Goal: Task Accomplishment & Management: Manage account settings

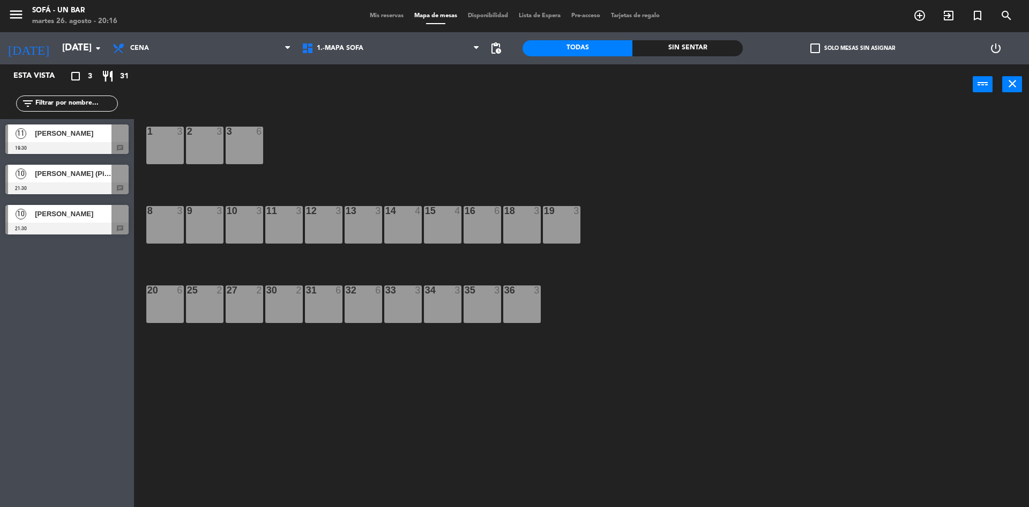
click at [387, 13] on span "Mis reservas" at bounding box center [387, 16] width 45 height 6
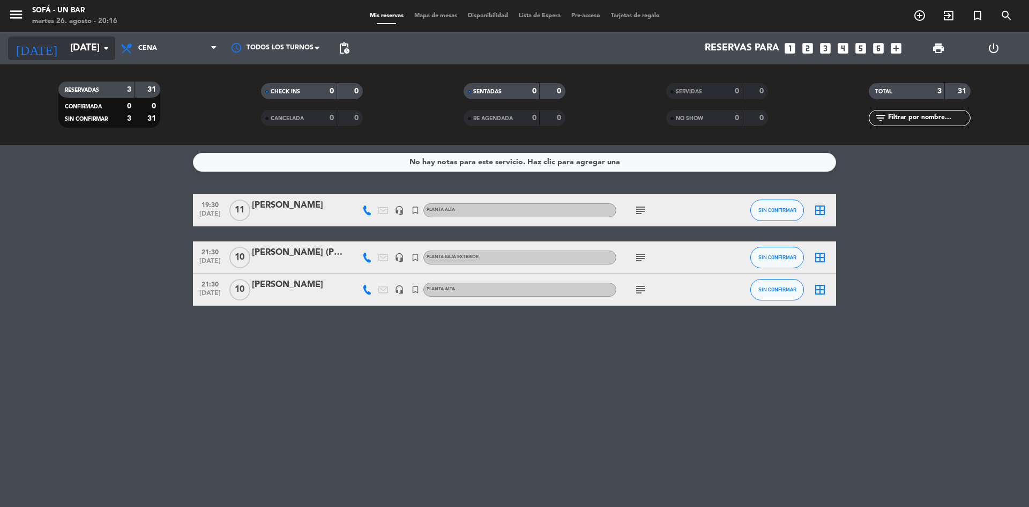
click at [107, 46] on icon "arrow_drop_down" at bounding box center [106, 48] width 13 height 13
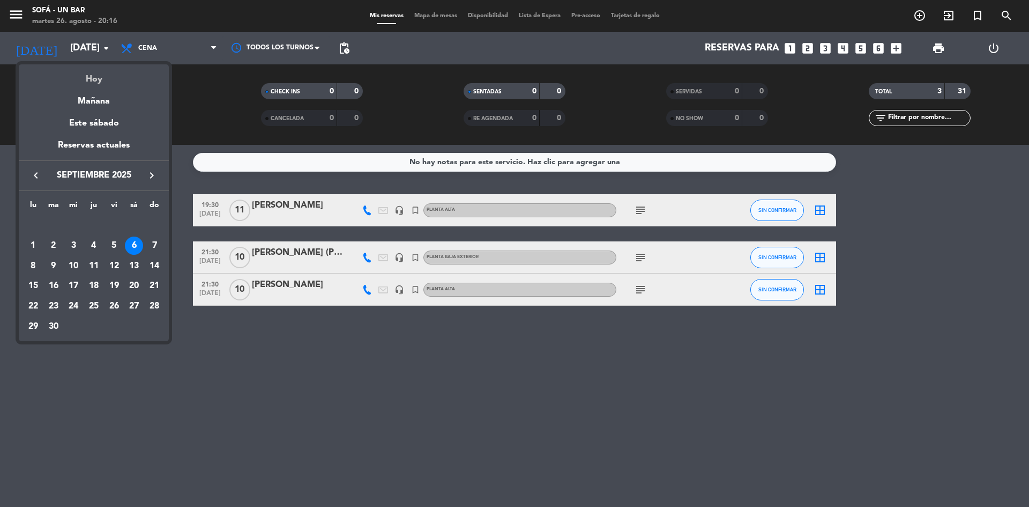
click at [89, 81] on div "Hoy" at bounding box center [94, 75] width 150 height 22
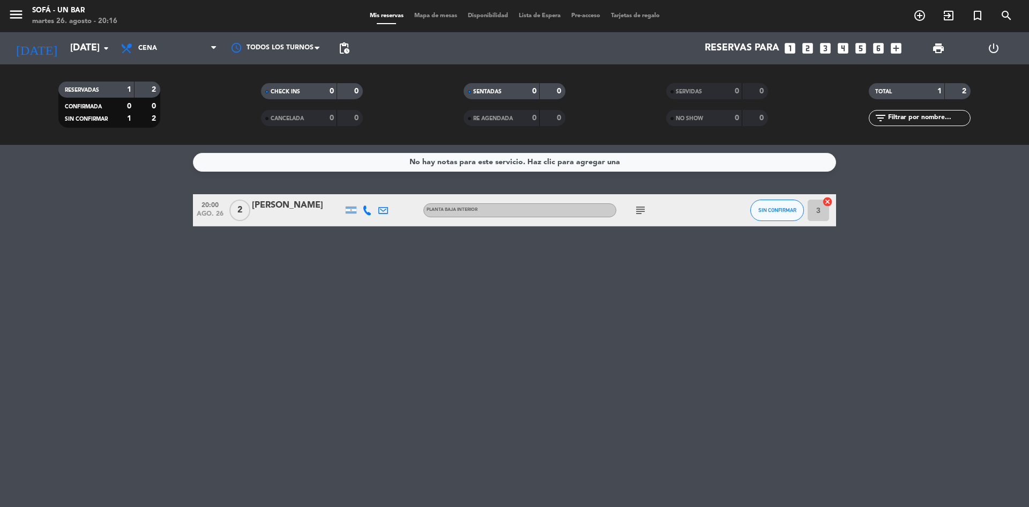
click at [643, 210] on icon "subject" at bounding box center [640, 210] width 13 height 13
click at [99, 53] on input "[DATE]" at bounding box center [127, 48] width 124 height 21
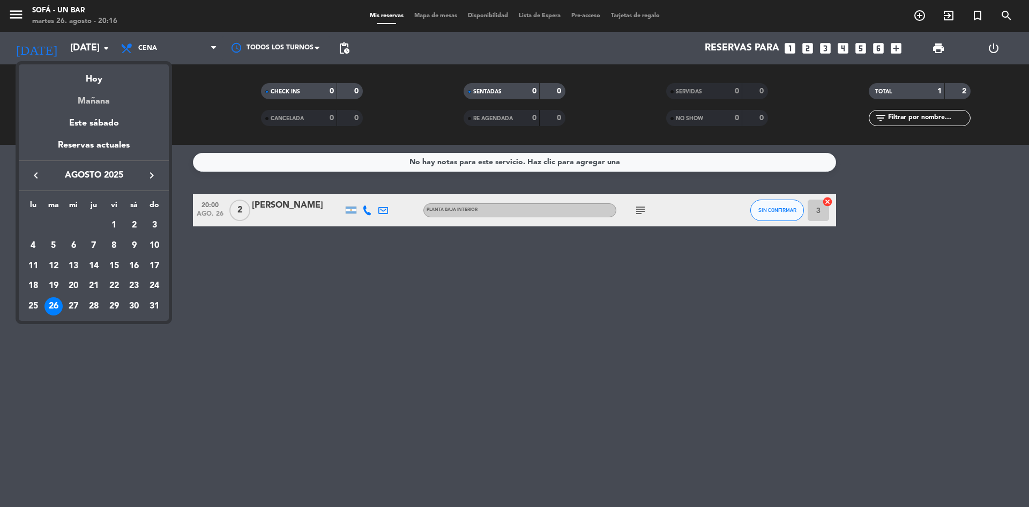
click at [93, 101] on div "Mañana" at bounding box center [94, 97] width 150 height 22
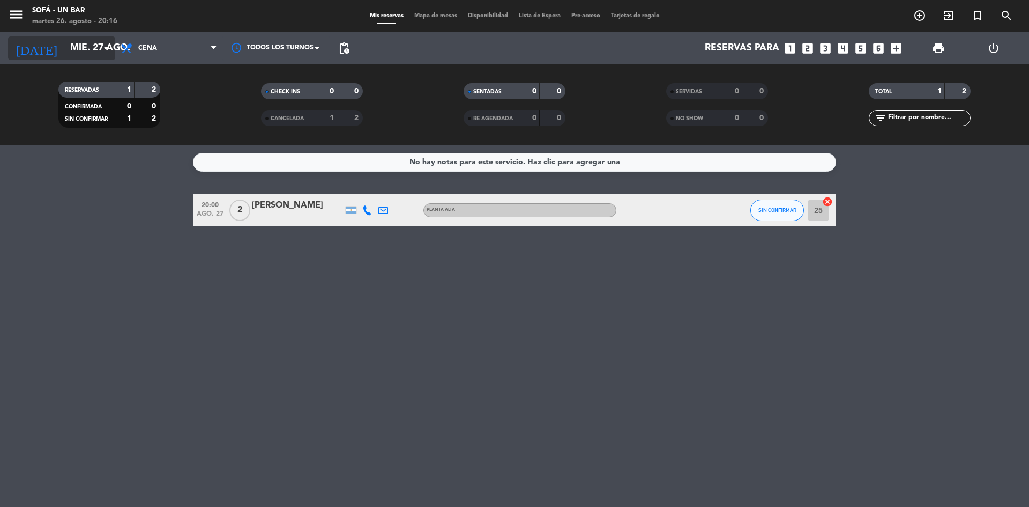
click at [103, 56] on input "mié. 27 ago." at bounding box center [127, 48] width 124 height 21
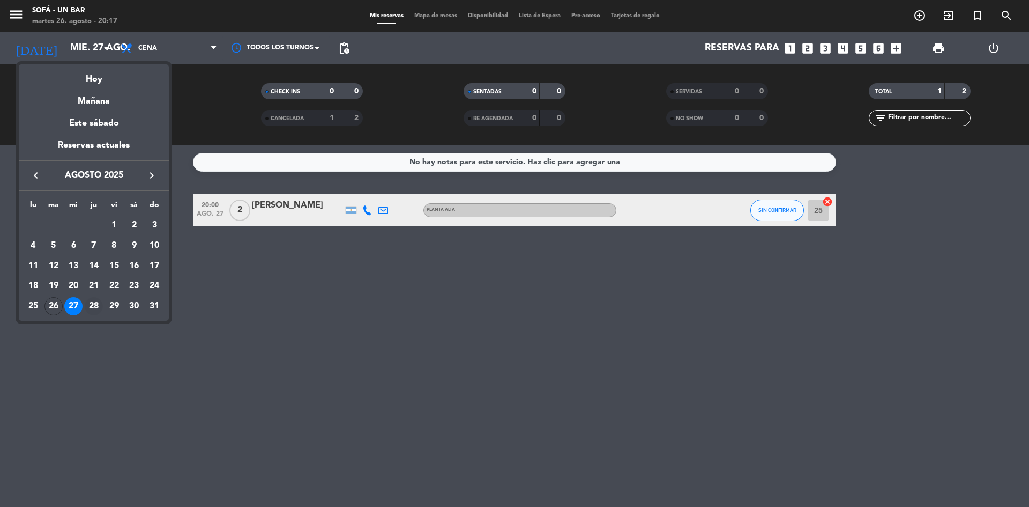
click at [95, 310] on div "28" at bounding box center [94, 306] width 18 height 18
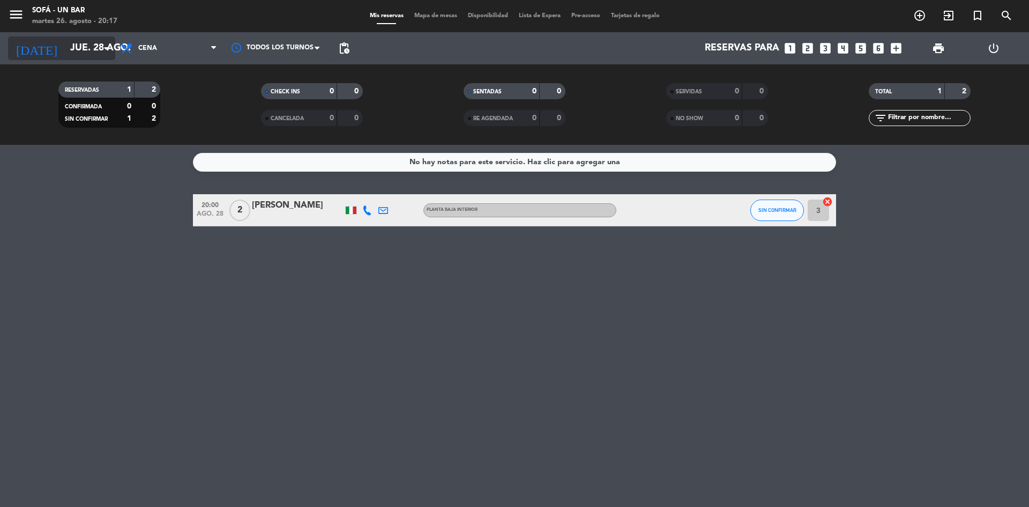
click at [109, 49] on icon "arrow_drop_down" at bounding box center [106, 48] width 13 height 13
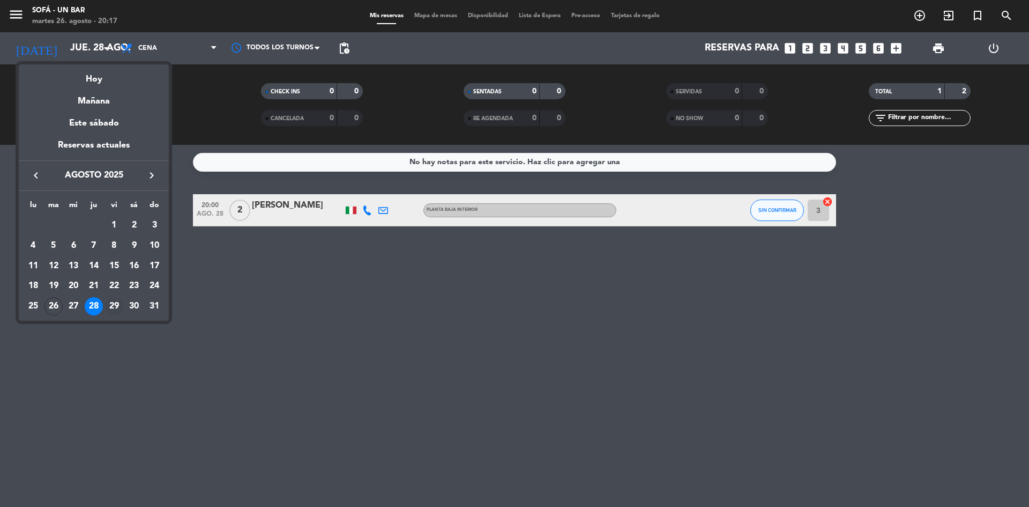
click at [115, 307] on div "29" at bounding box center [114, 306] width 18 height 18
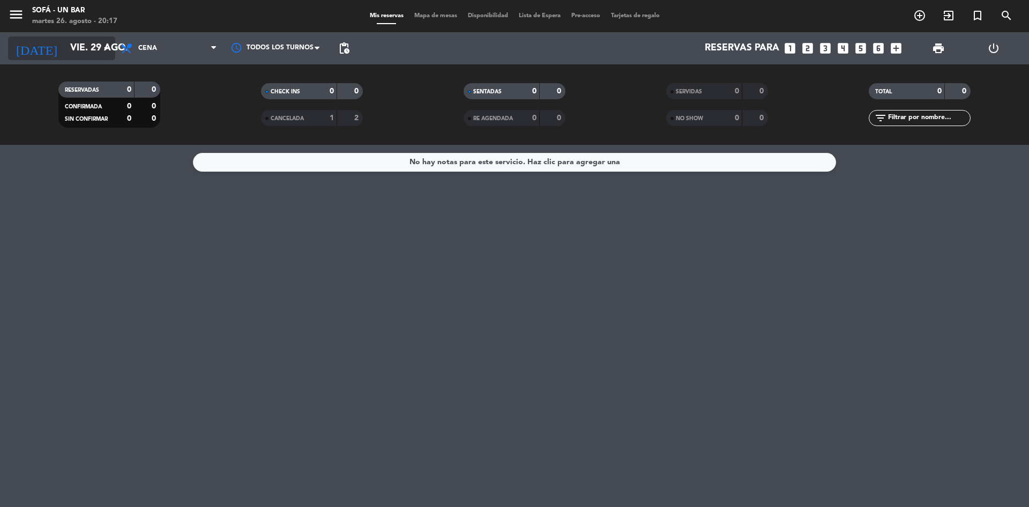
click at [110, 47] on icon "arrow_drop_down" at bounding box center [106, 48] width 13 height 13
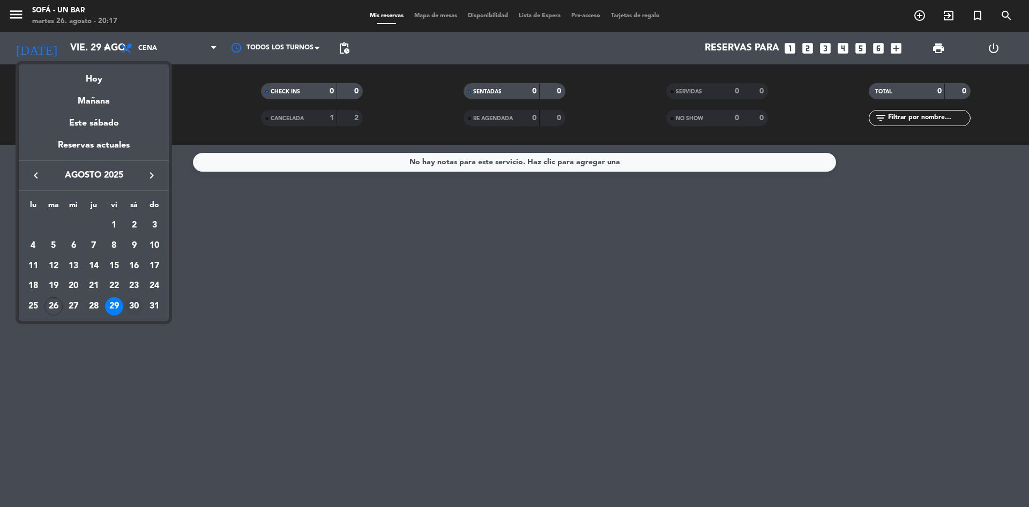
click at [130, 306] on div "30" at bounding box center [134, 306] width 18 height 18
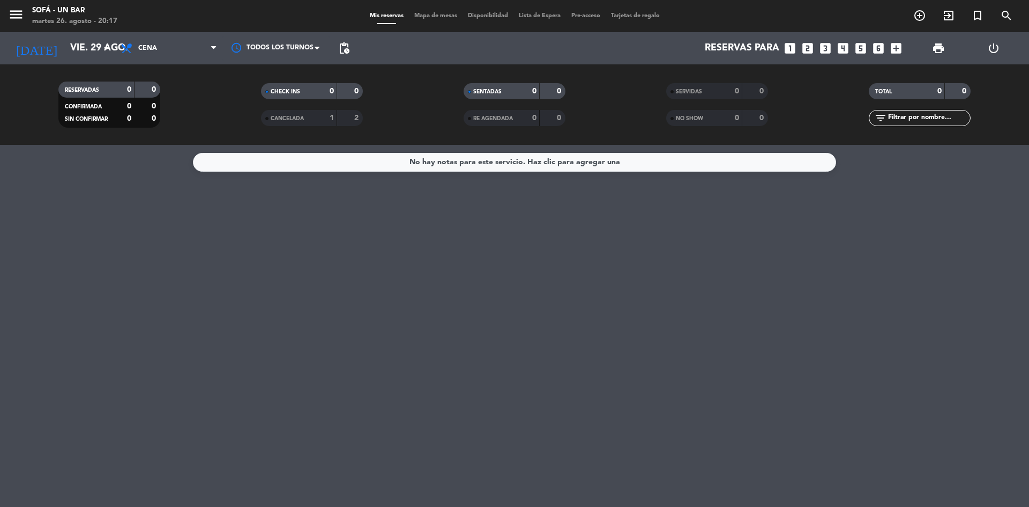
type input "sáb. 30 ago."
click at [899, 49] on icon "add_box" at bounding box center [897, 48] width 14 height 14
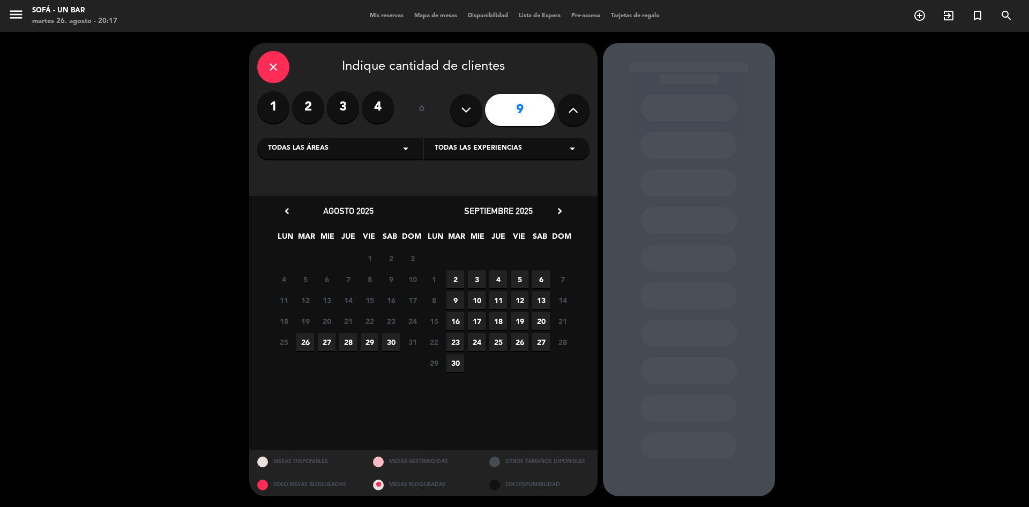
click at [566, 117] on button at bounding box center [574, 110] width 32 height 32
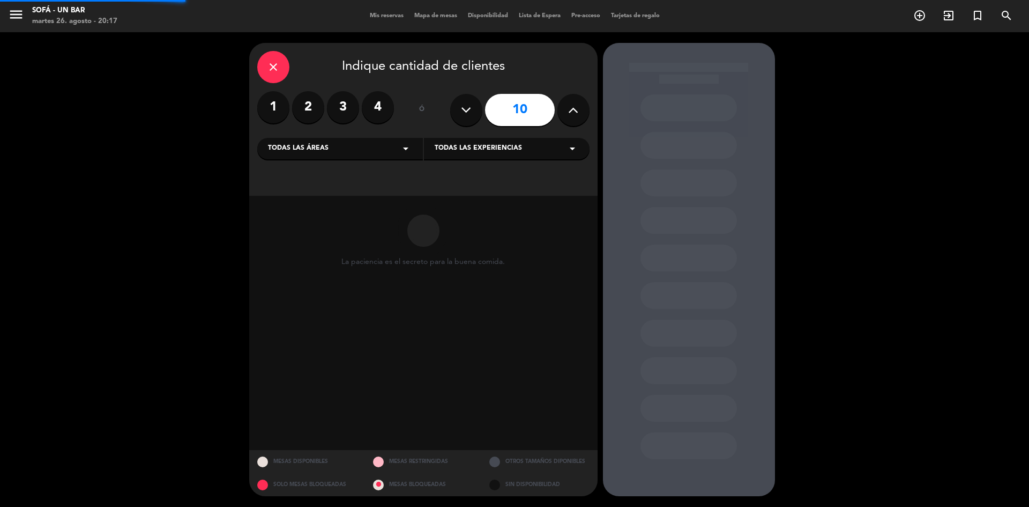
click at [566, 117] on button at bounding box center [574, 110] width 32 height 32
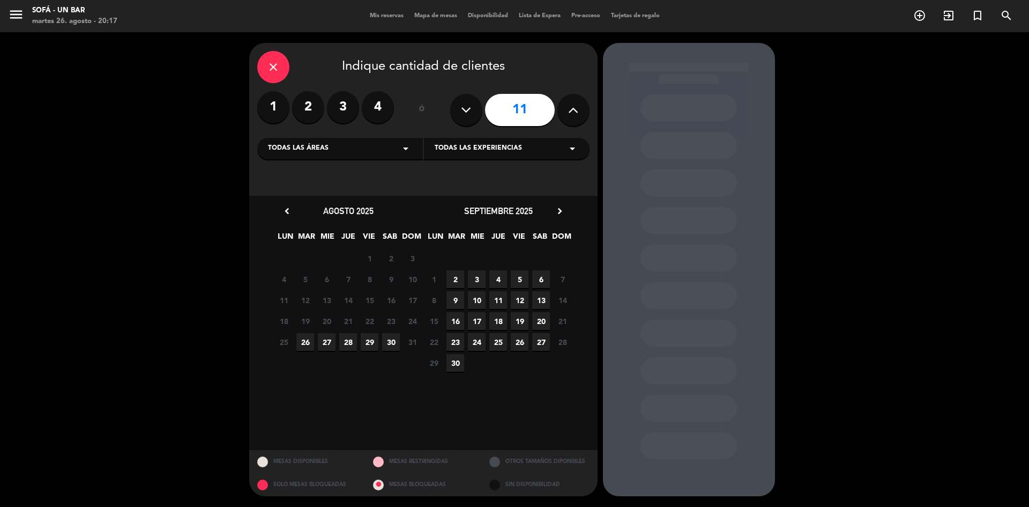
click at [566, 117] on button at bounding box center [574, 110] width 32 height 32
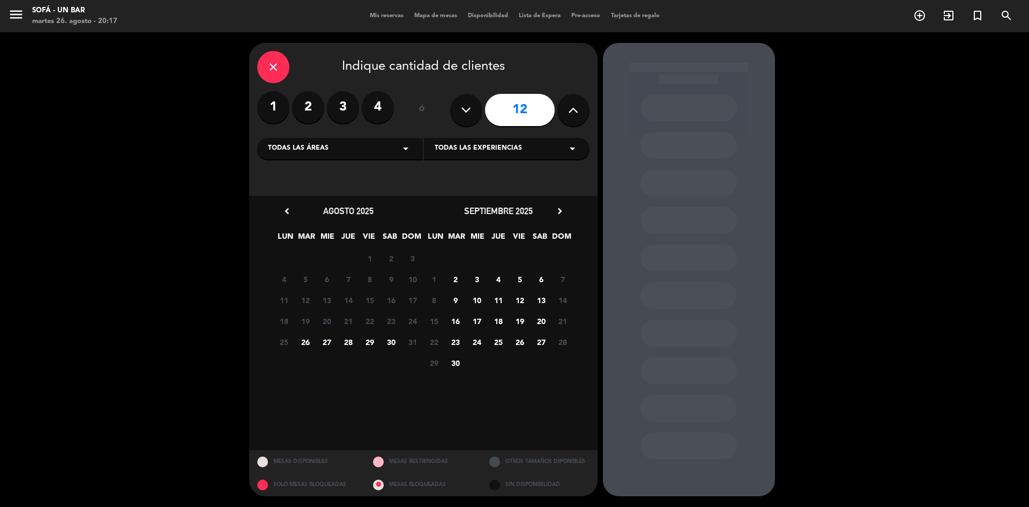
click at [473, 107] on button at bounding box center [466, 110] width 32 height 32
click at [395, 338] on span "30" at bounding box center [391, 342] width 18 height 18
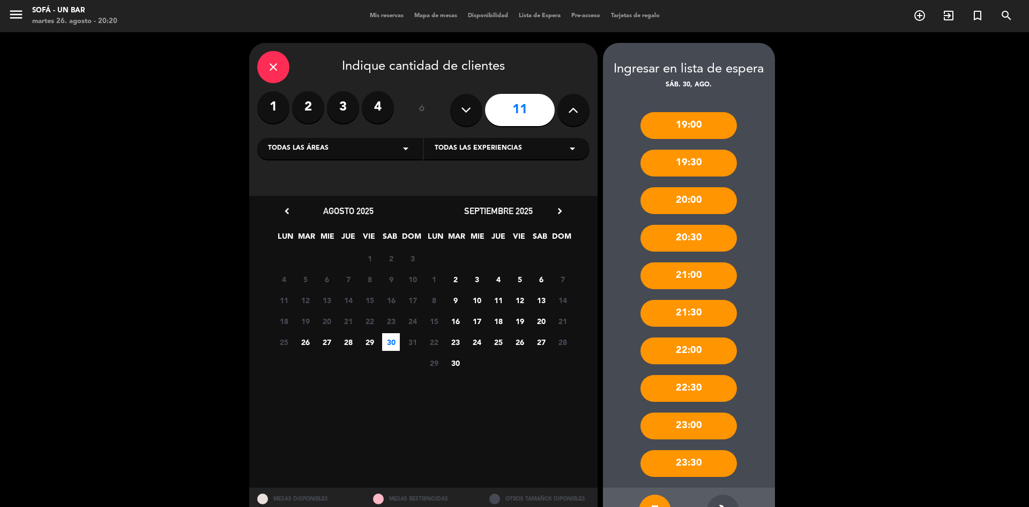
click at [472, 121] on button at bounding box center [466, 110] width 32 height 32
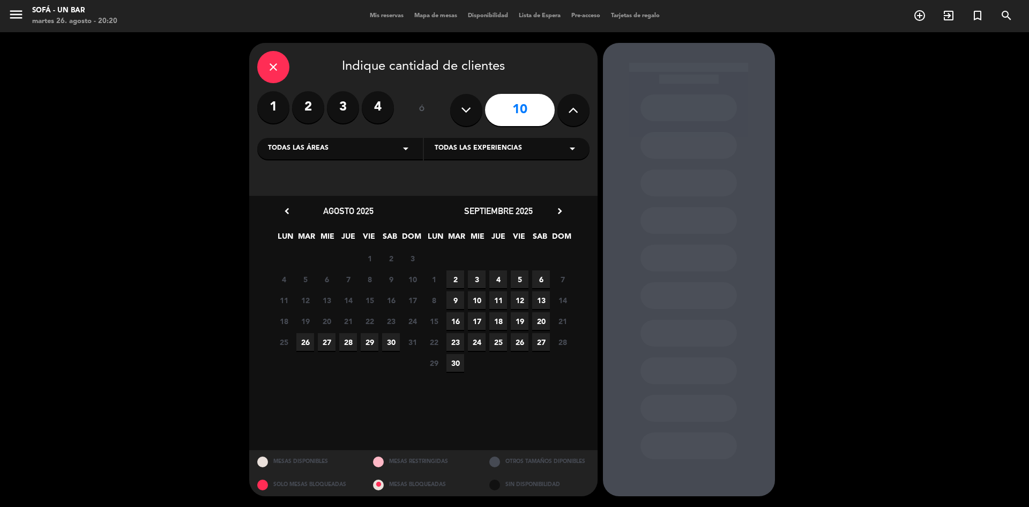
click at [388, 342] on span "30" at bounding box center [391, 342] width 18 height 18
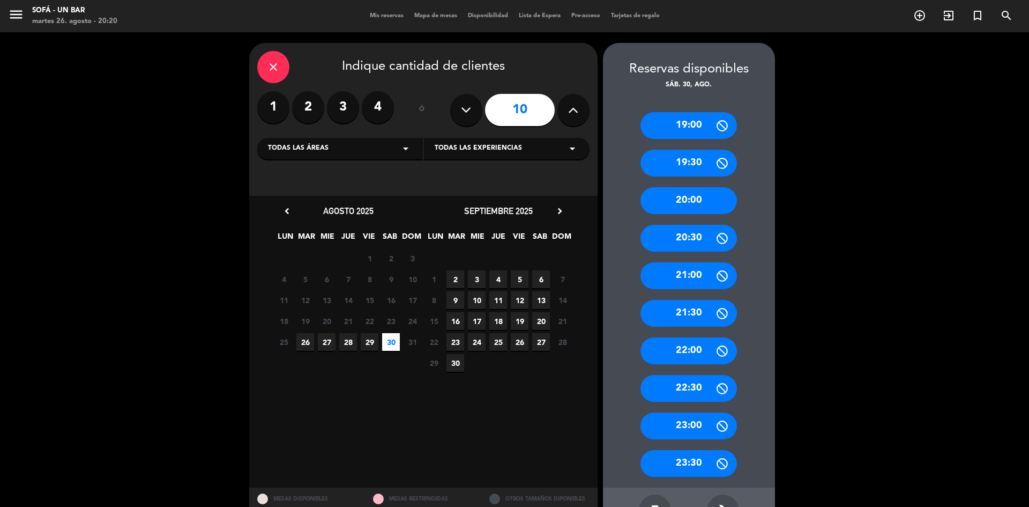
click at [581, 115] on button at bounding box center [574, 110] width 32 height 32
type input "11"
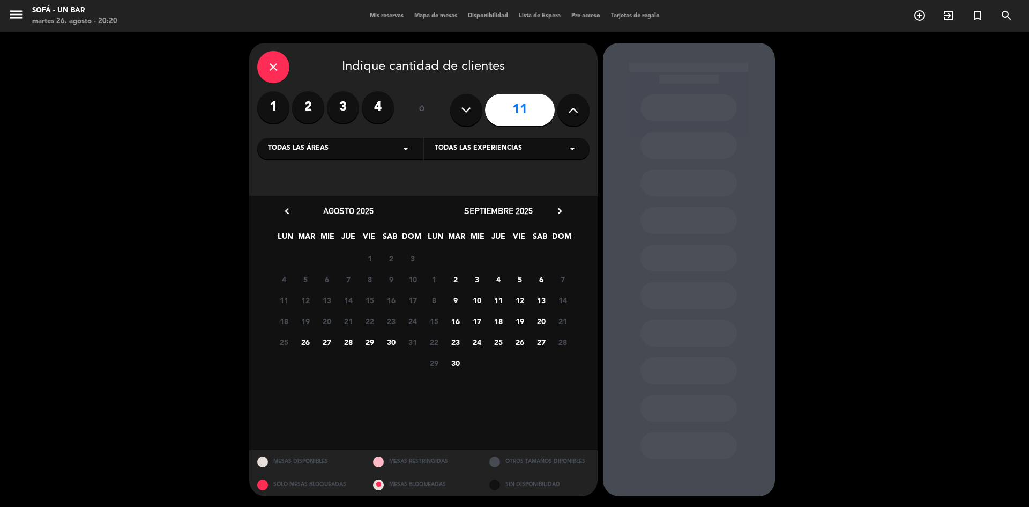
click at [387, 344] on span "30" at bounding box center [391, 342] width 18 height 18
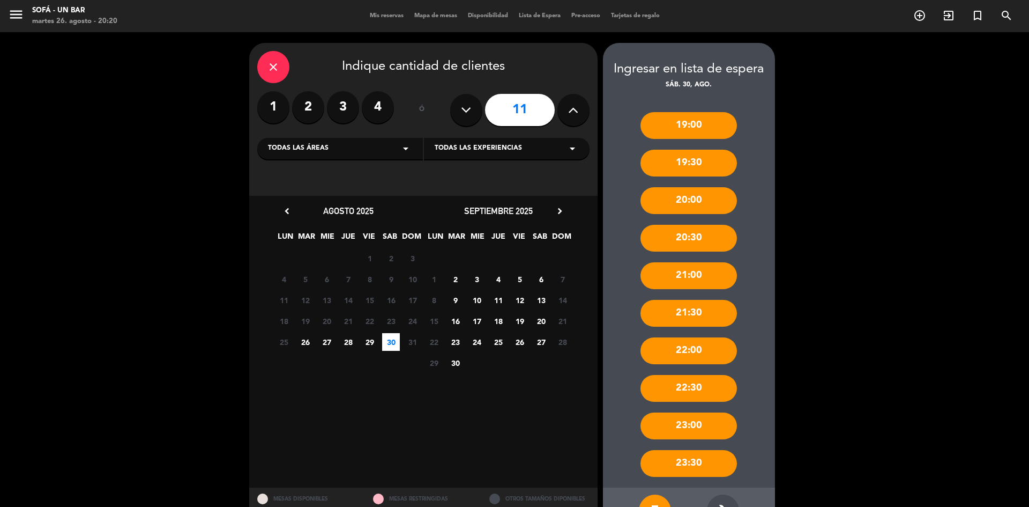
click at [696, 273] on div "21:00" at bounding box center [689, 275] width 97 height 27
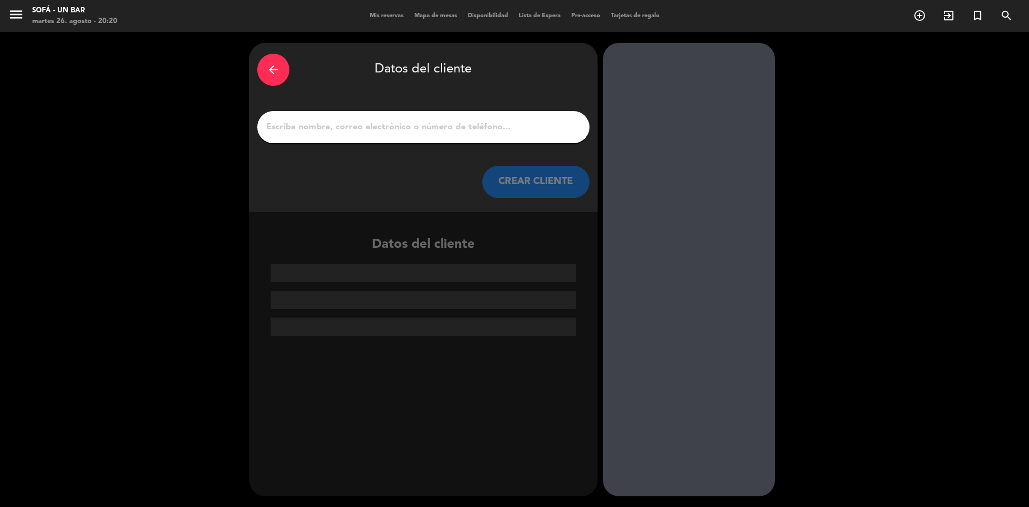
click at [418, 121] on input "1" at bounding box center [423, 127] width 316 height 15
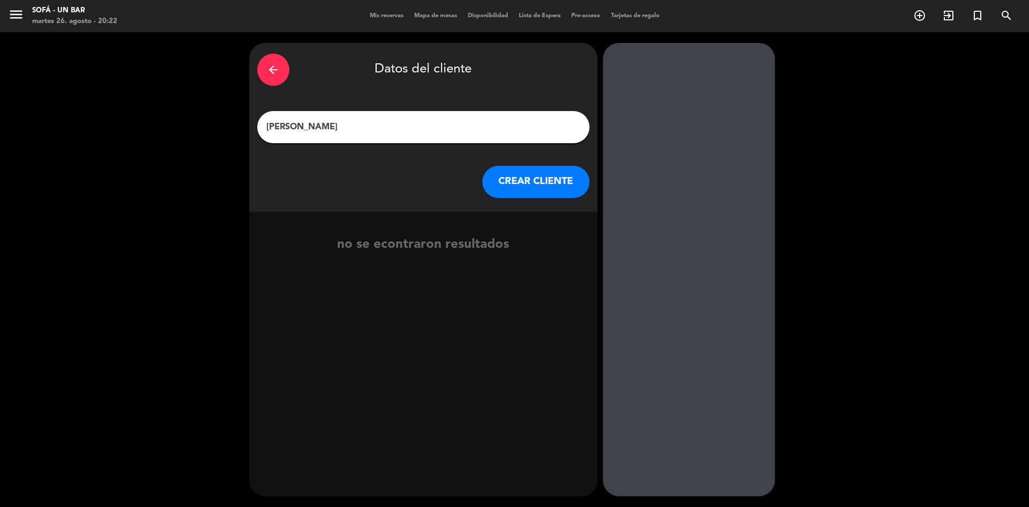
type input "[PERSON_NAME]"
drag, startPoint x: 371, startPoint y: 122, endPoint x: 266, endPoint y: 120, distance: 105.1
click at [266, 120] on input "[PERSON_NAME]" at bounding box center [423, 127] width 316 height 15
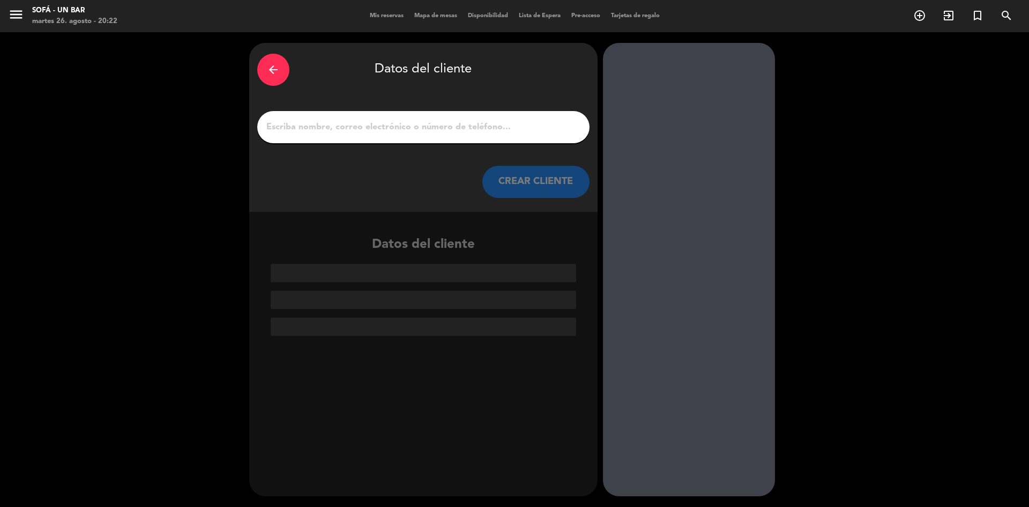
click at [267, 64] on icon "arrow_back" at bounding box center [273, 69] width 13 height 13
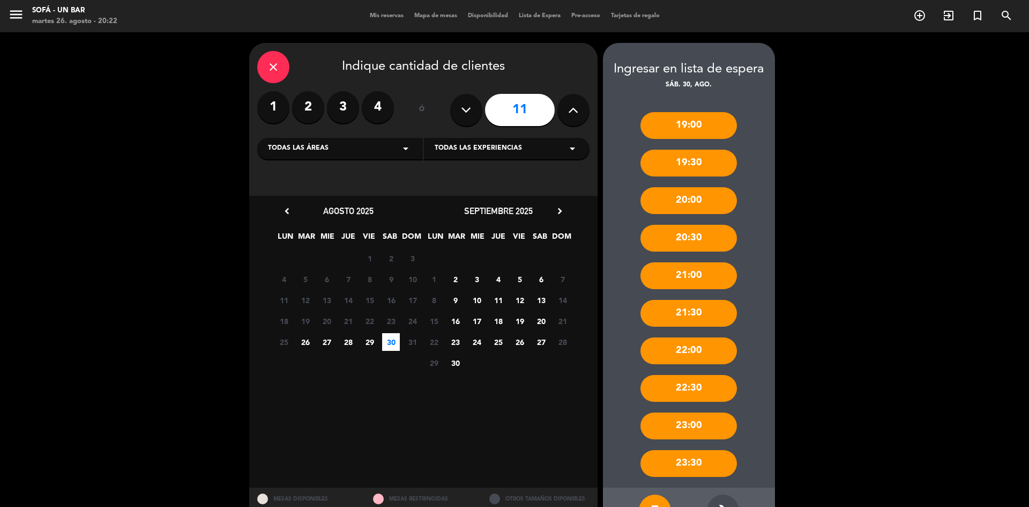
click at [281, 69] on div "close" at bounding box center [273, 67] width 32 height 32
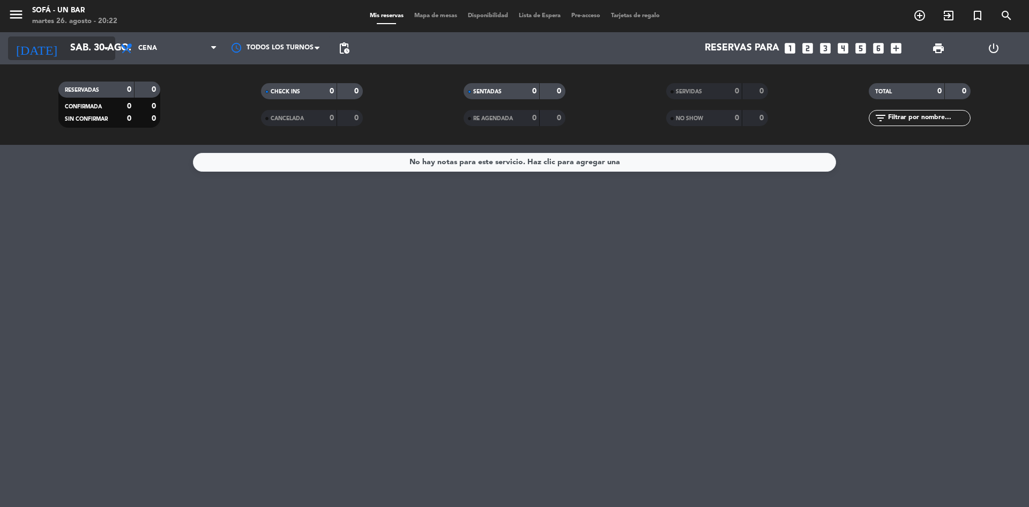
click at [104, 46] on icon "arrow_drop_down" at bounding box center [106, 48] width 13 height 13
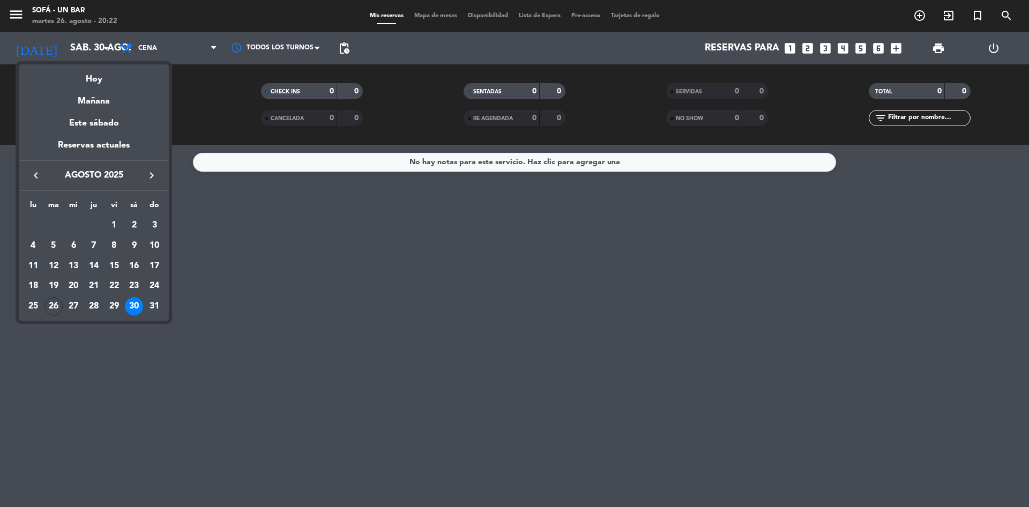
click at [156, 175] on icon "keyboard_arrow_right" at bounding box center [151, 175] width 13 height 13
click at [137, 241] on div "6" at bounding box center [134, 245] width 18 height 18
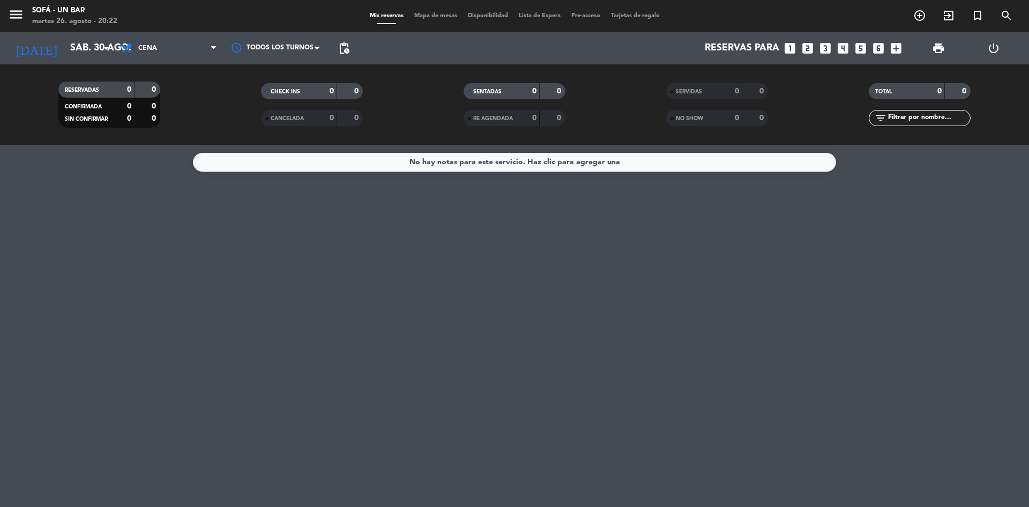
type input "[DATE]"
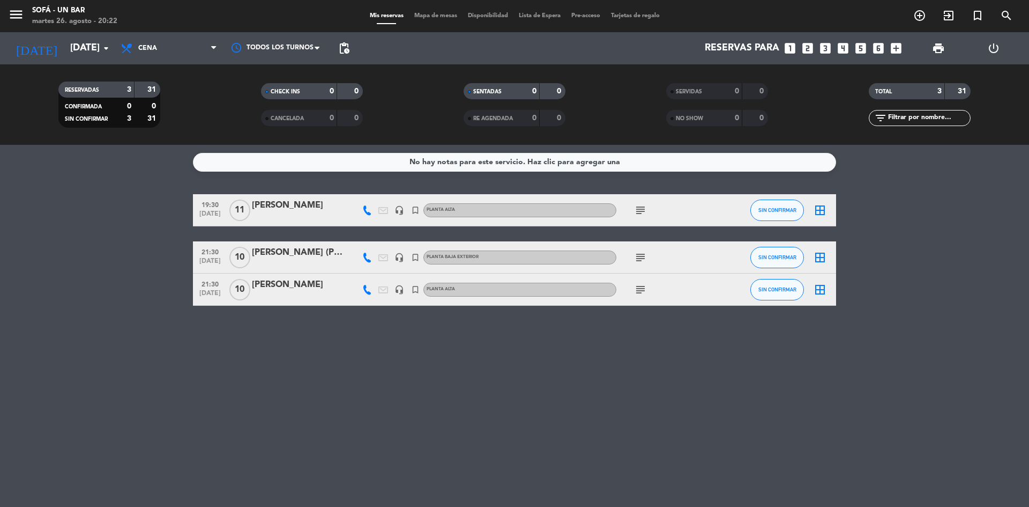
click at [639, 257] on icon "subject" at bounding box center [640, 257] width 13 height 13
click at [653, 279] on div "Mesas sobre [PERSON_NAME]" at bounding box center [658, 276] width 113 height 11
click at [638, 210] on icon "subject" at bounding box center [640, 210] width 13 height 13
click at [646, 286] on icon "subject" at bounding box center [640, 289] width 13 height 13
click at [638, 214] on icon "subject" at bounding box center [640, 210] width 13 height 13
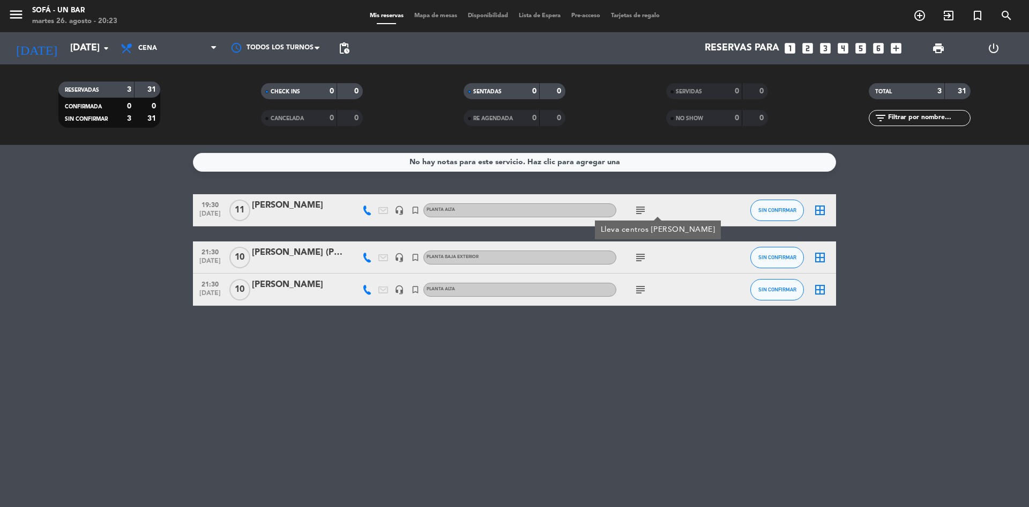
click at [644, 236] on div "Lleva centros [PERSON_NAME]" at bounding box center [658, 229] width 126 height 19
click at [819, 211] on icon "border_all" at bounding box center [820, 210] width 13 height 13
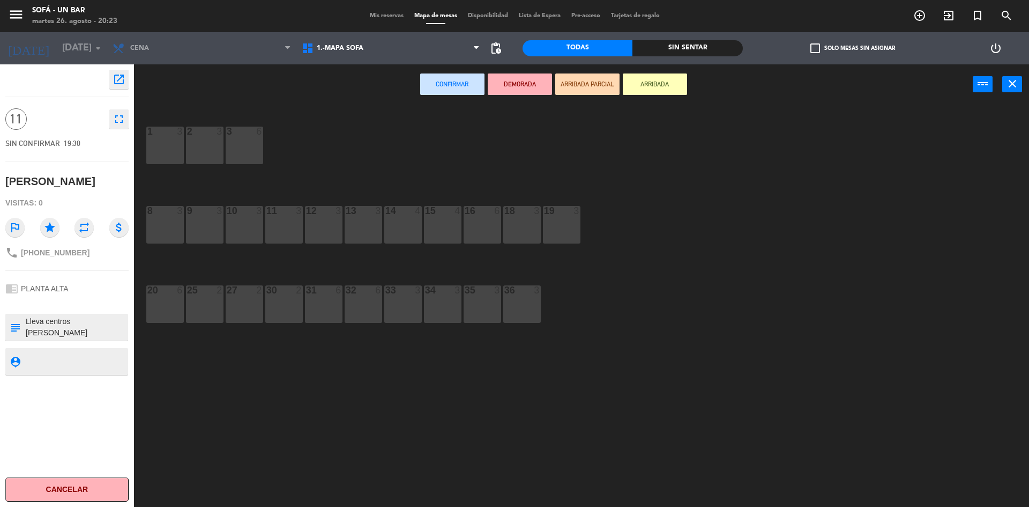
click at [439, 316] on div "34 3" at bounding box center [443, 304] width 38 height 38
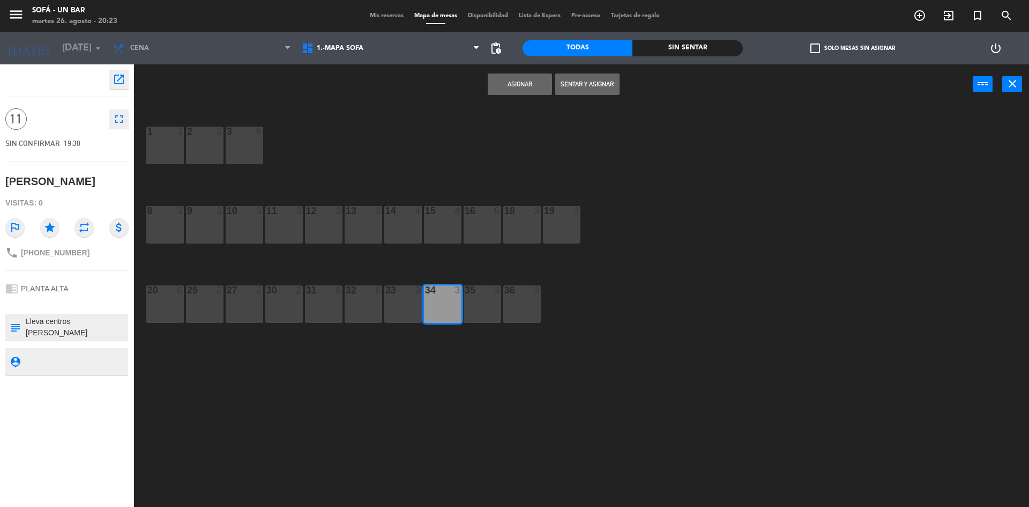
click at [471, 318] on div "35 3" at bounding box center [483, 304] width 38 height 38
click at [505, 315] on div "36 3" at bounding box center [522, 304] width 38 height 38
click at [523, 86] on button "Asignar" at bounding box center [520, 83] width 64 height 21
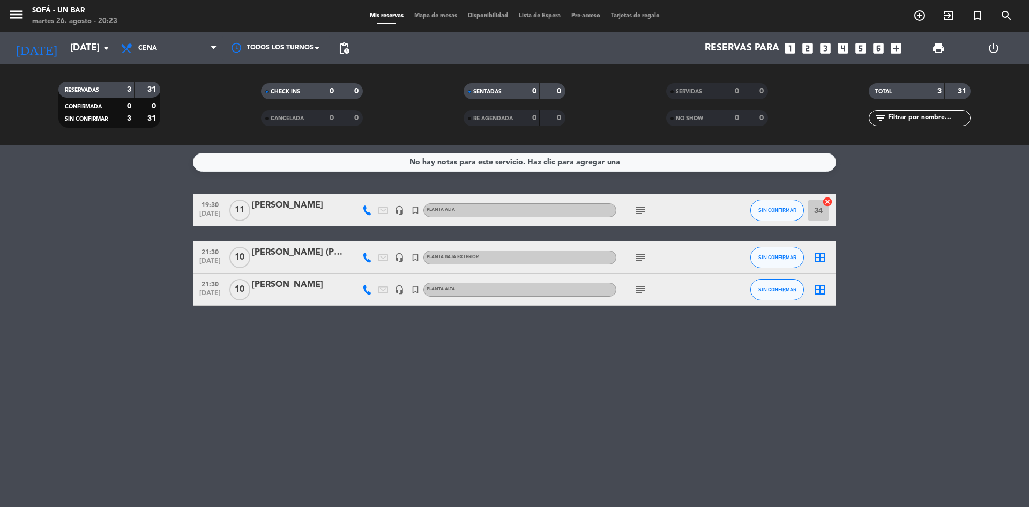
click at [819, 256] on icon "border_all" at bounding box center [820, 257] width 13 height 13
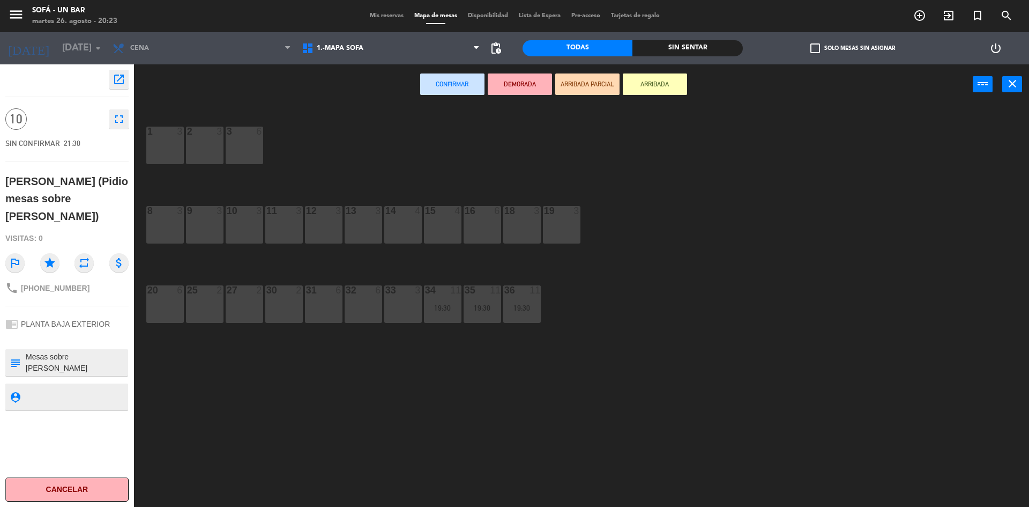
click at [439, 233] on div "15 4" at bounding box center [443, 225] width 38 height 38
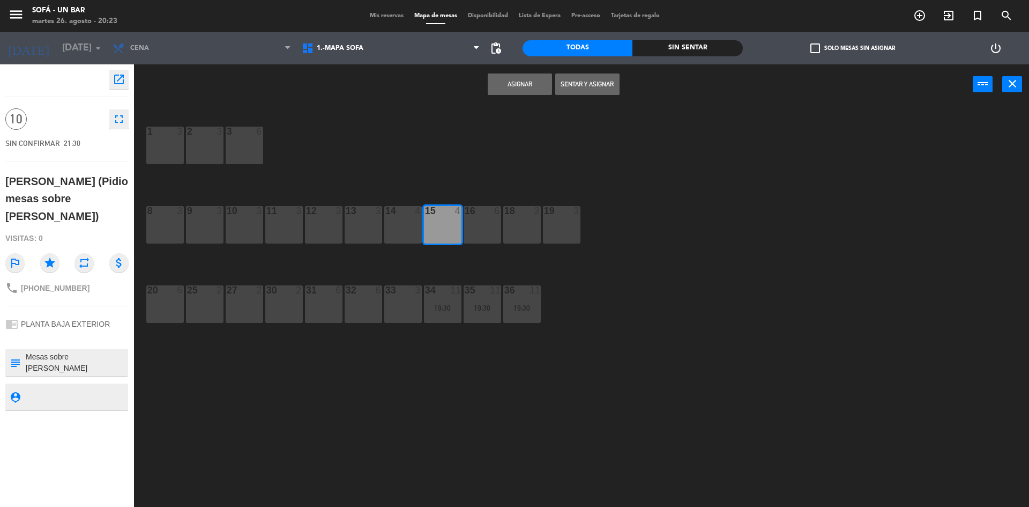
click at [488, 227] on div "16 6" at bounding box center [483, 225] width 38 height 38
click at [542, 93] on button "Asignar" at bounding box center [520, 83] width 64 height 21
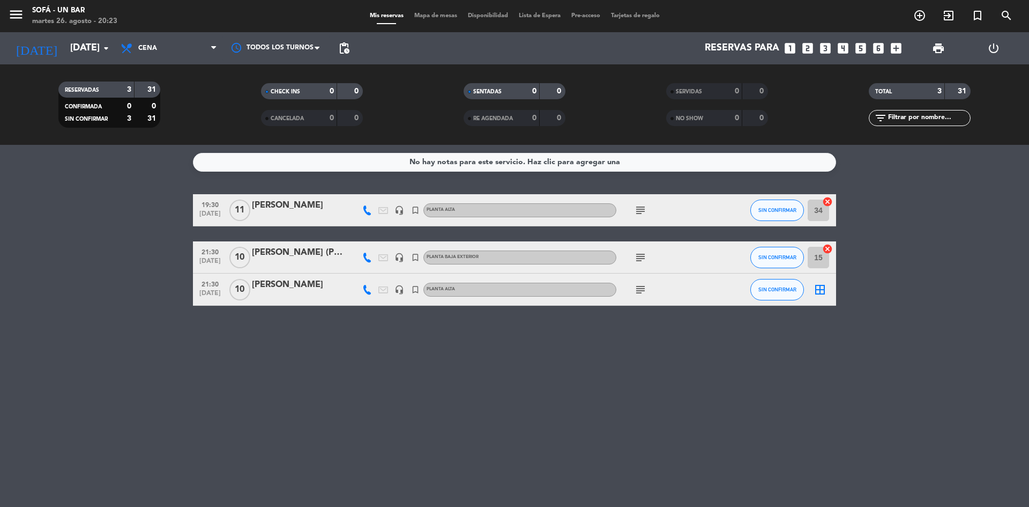
click at [819, 290] on icon "border_all" at bounding box center [820, 289] width 13 height 13
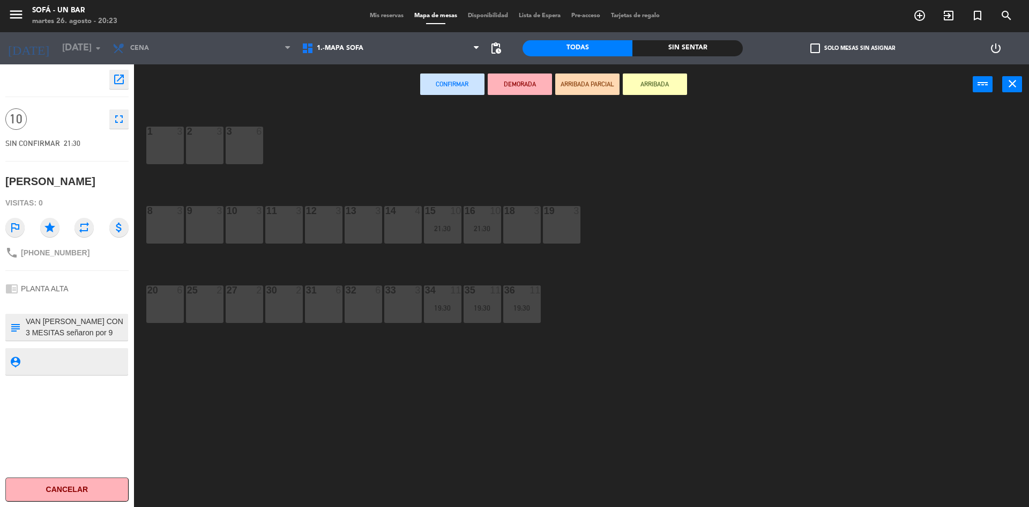
click at [324, 306] on div "31 6" at bounding box center [324, 304] width 38 height 38
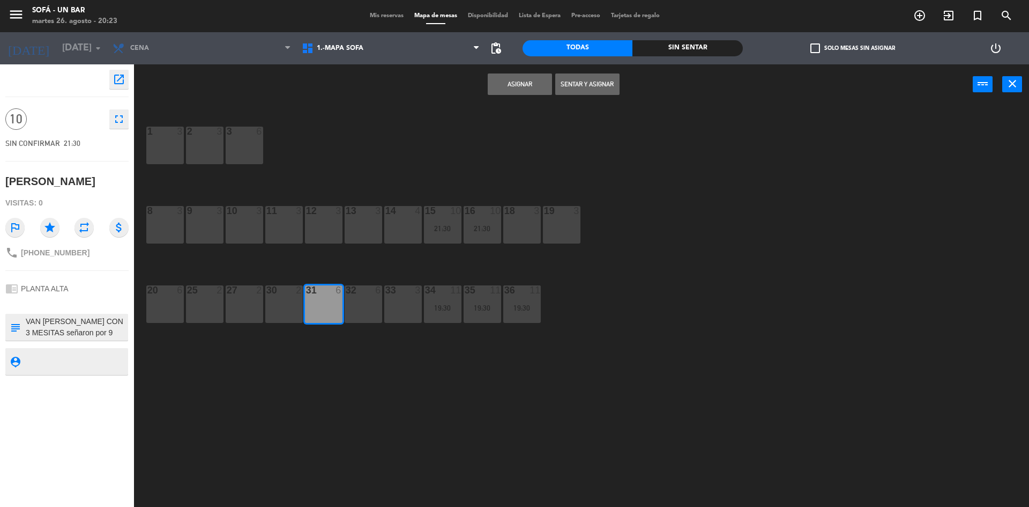
click at [340, 304] on div "31 6" at bounding box center [324, 304] width 38 height 38
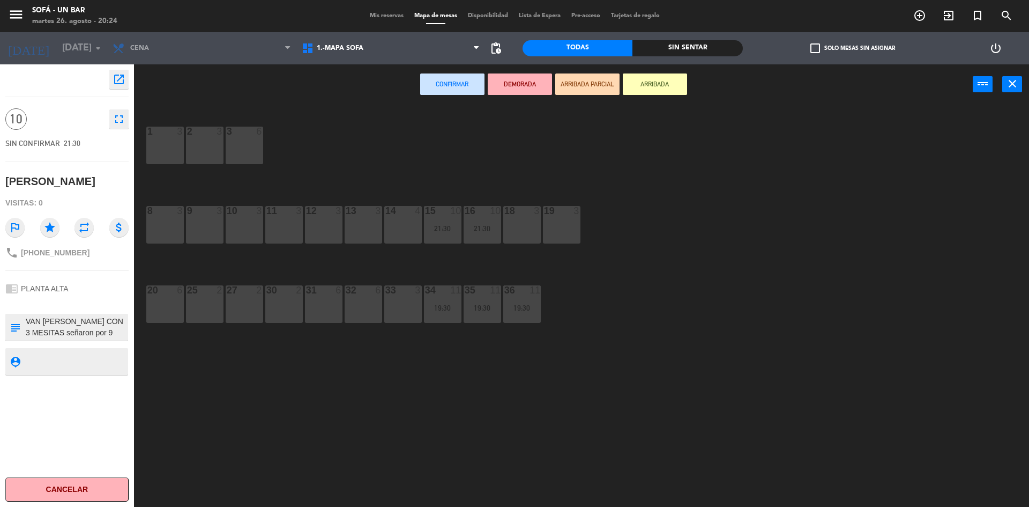
click at [353, 303] on div "32 6" at bounding box center [364, 304] width 38 height 38
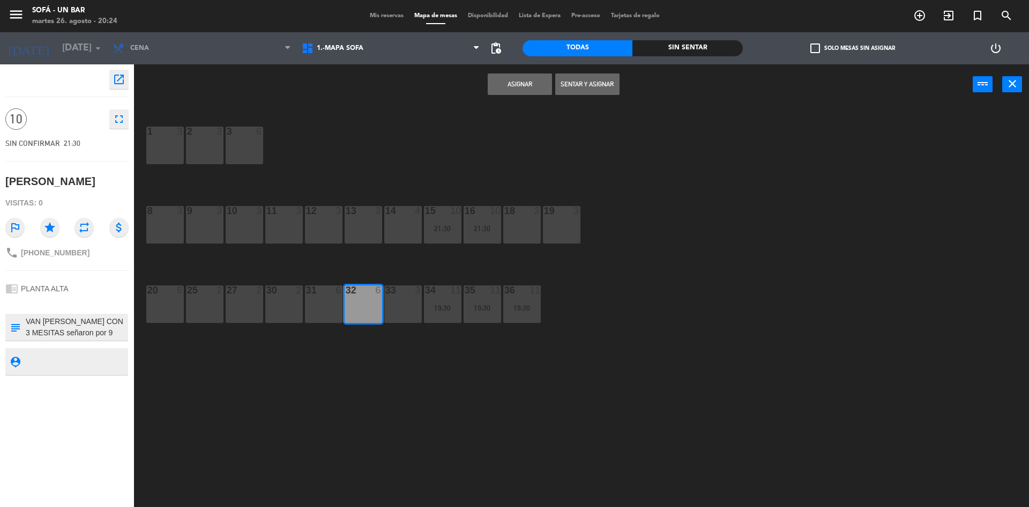
click at [330, 310] on div "31 6" at bounding box center [324, 304] width 38 height 38
click at [526, 78] on button "Asignar" at bounding box center [520, 83] width 64 height 21
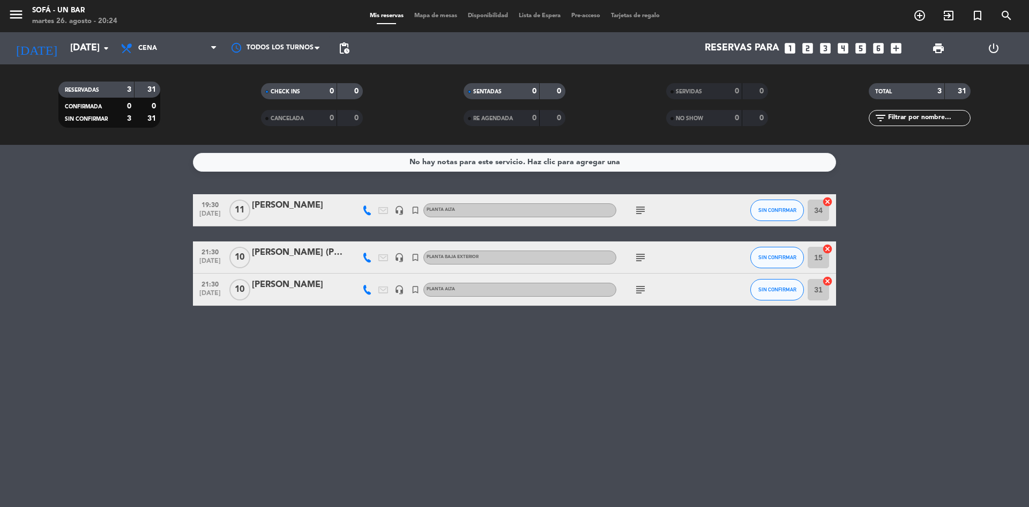
click at [641, 212] on icon "subject" at bounding box center [640, 210] width 13 height 13
click at [263, 206] on div "[PERSON_NAME]" at bounding box center [297, 205] width 91 height 14
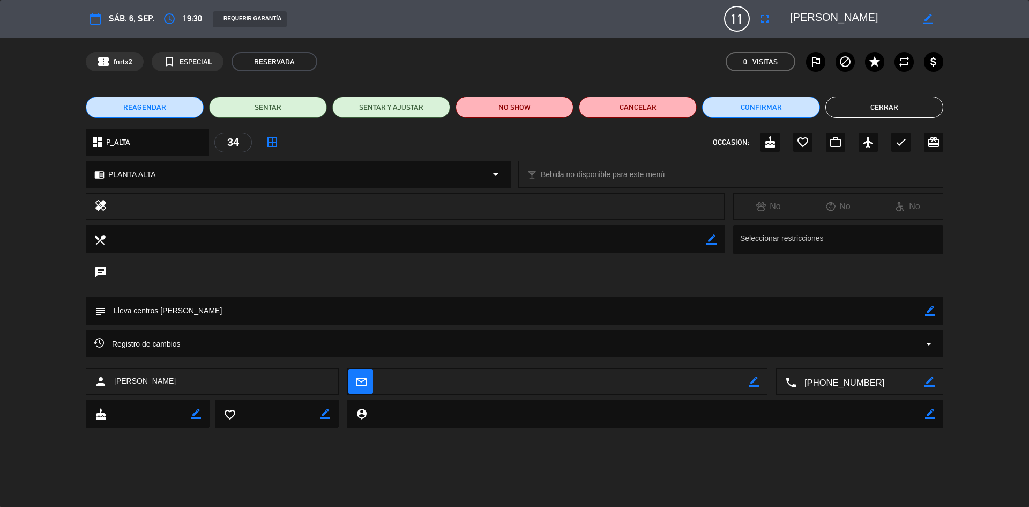
click at [926, 309] on icon "border_color" at bounding box center [930, 311] width 10 height 10
click at [928, 309] on icon at bounding box center [930, 311] width 10 height 10
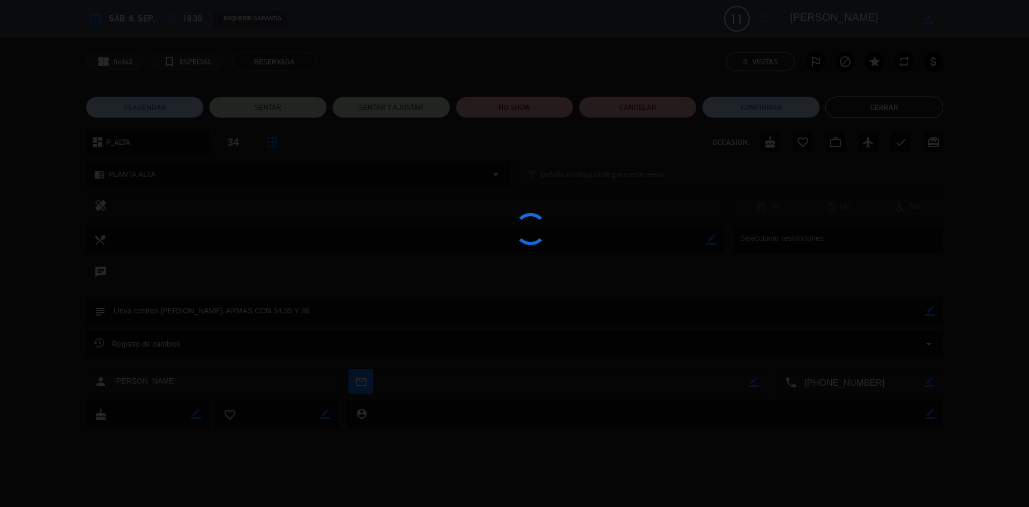
type textarea "Lleva centros [PERSON_NAME], ARMAS CON 34,35 Y 36"
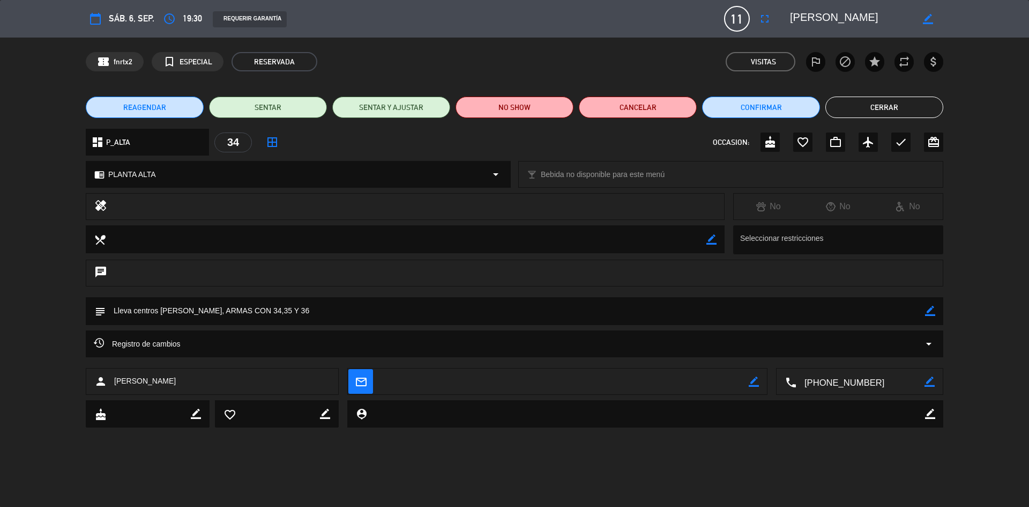
click at [134, 26] on span "sáb. 6, sep." at bounding box center [132, 18] width 46 height 14
click at [134, 21] on span "sáb. 6, sep." at bounding box center [132, 18] width 46 height 14
click at [91, 18] on icon "calendar_today" at bounding box center [95, 18] width 13 height 13
click at [804, 14] on textarea at bounding box center [851, 18] width 123 height 19
click at [812, 16] on textarea at bounding box center [851, 18] width 123 height 19
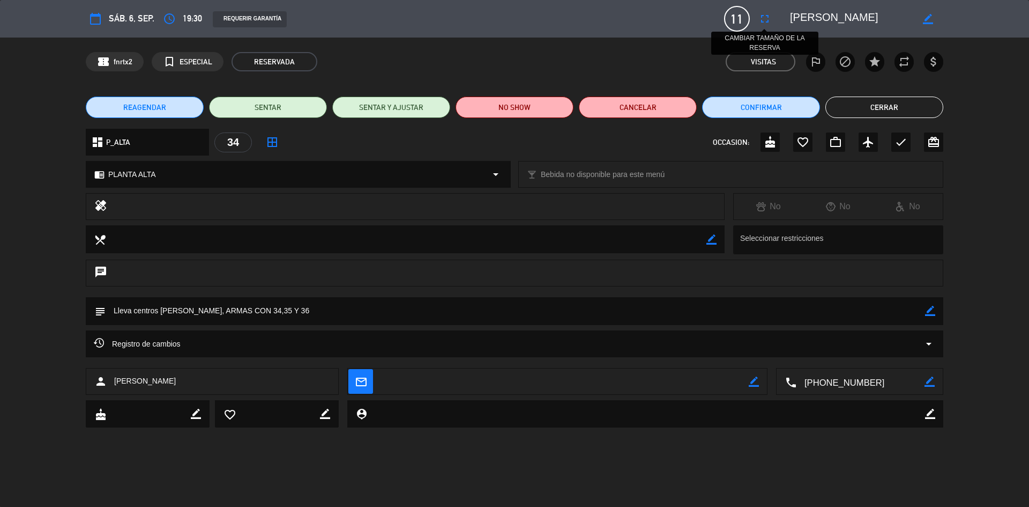
click at [764, 16] on icon "fullscreen" at bounding box center [765, 18] width 13 height 13
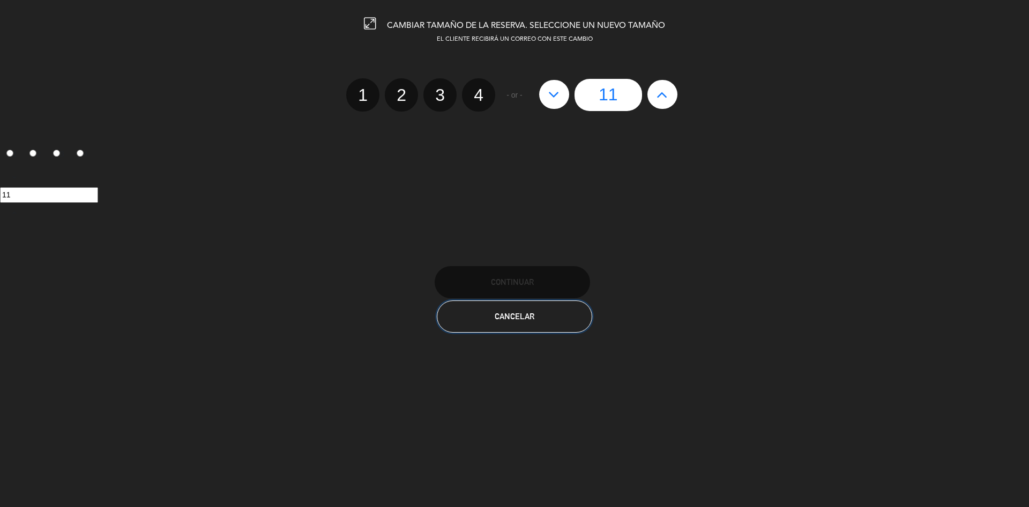
click at [497, 326] on button "Cancelar" at bounding box center [514, 316] width 155 height 32
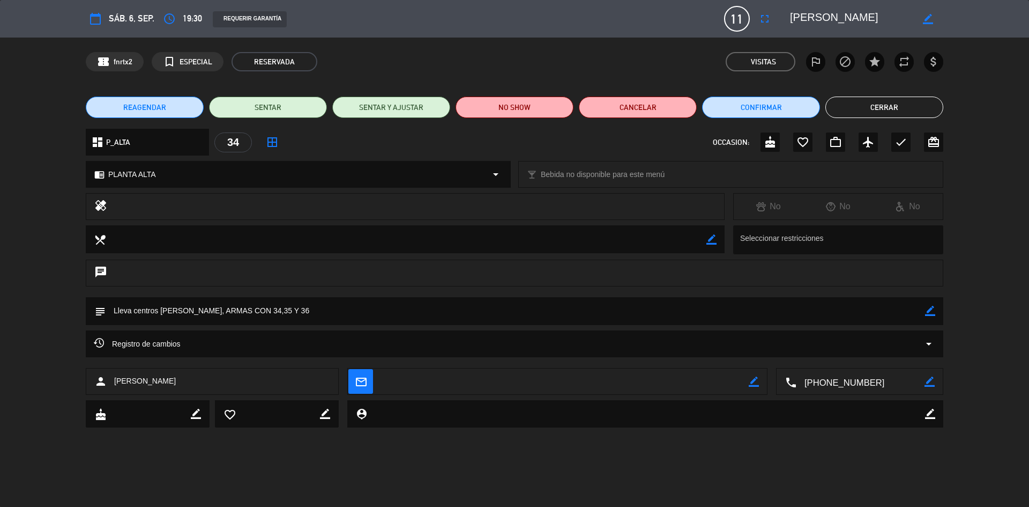
click at [931, 17] on icon "border_color" at bounding box center [928, 19] width 10 height 10
click at [931, 17] on icon at bounding box center [928, 19] width 10 height 10
click at [905, 110] on button "Cerrar" at bounding box center [885, 107] width 118 height 21
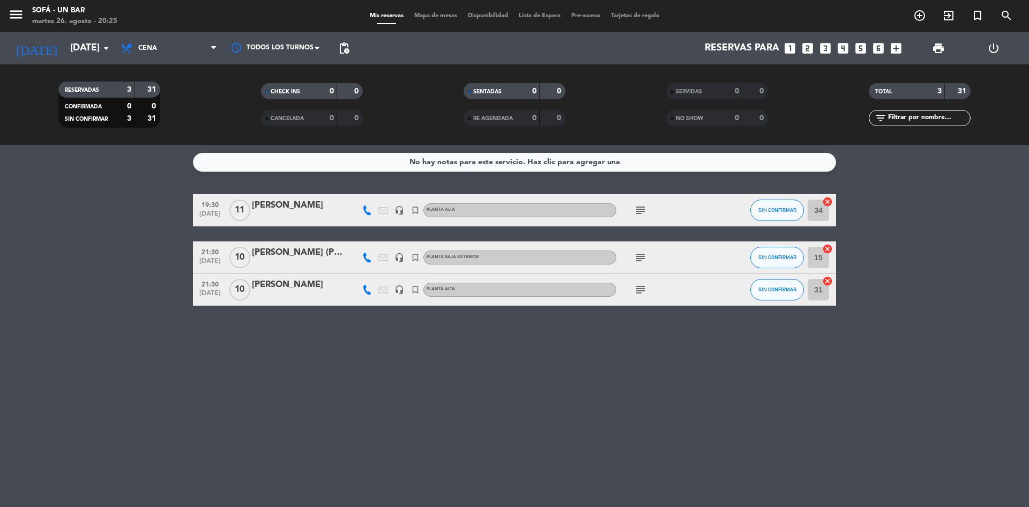
click at [643, 211] on icon "subject" at bounding box center [640, 210] width 13 height 13
click at [640, 257] on icon "subject" at bounding box center [640, 257] width 13 height 13
click at [258, 255] on div "[PERSON_NAME] (Pidio mesas sobre [PERSON_NAME])" at bounding box center [297, 253] width 91 height 14
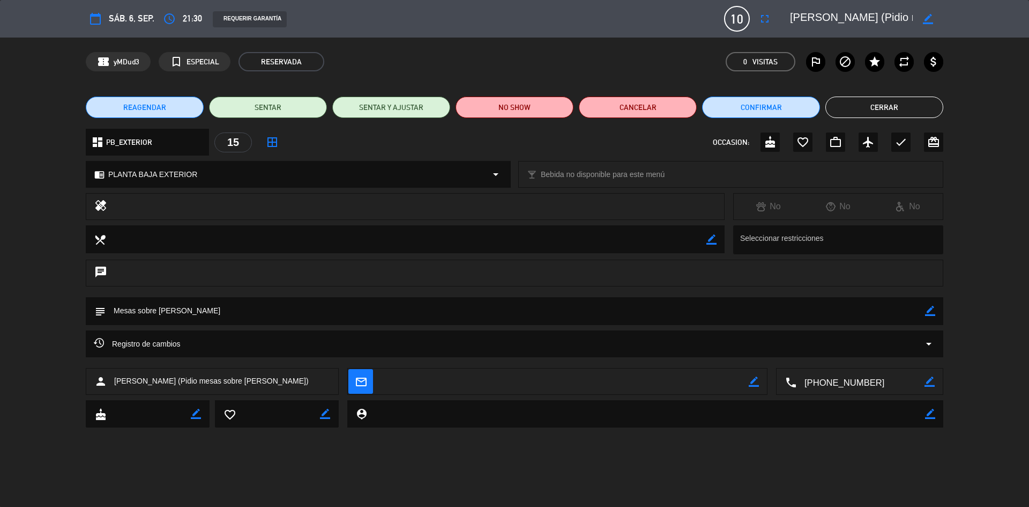
click at [190, 310] on textarea at bounding box center [516, 310] width 820 height 27
click at [192, 312] on textarea at bounding box center [516, 310] width 820 height 27
click at [230, 312] on textarea at bounding box center [516, 310] width 820 height 27
click at [927, 312] on icon "border_color" at bounding box center [930, 311] width 10 height 10
drag, startPoint x: 289, startPoint y: 309, endPoint x: 249, endPoint y: 311, distance: 39.7
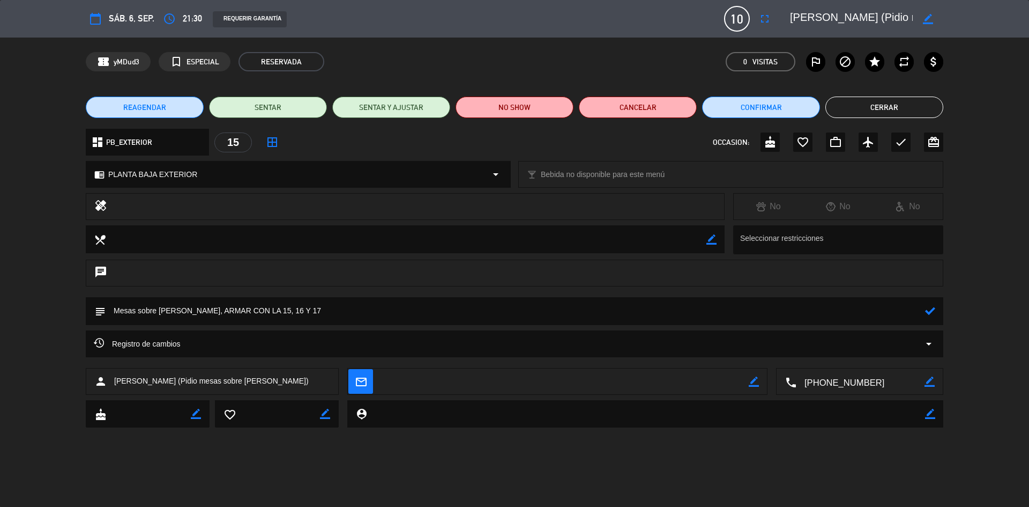
click at [249, 311] on textarea at bounding box center [516, 310] width 820 height 27
type textarea "Mesas sobre [PERSON_NAME], ARMAR CON LAS MESAS DE HEINEKEN"
click at [931, 310] on icon at bounding box center [930, 311] width 10 height 10
click at [889, 102] on button "Cerrar" at bounding box center [885, 107] width 118 height 21
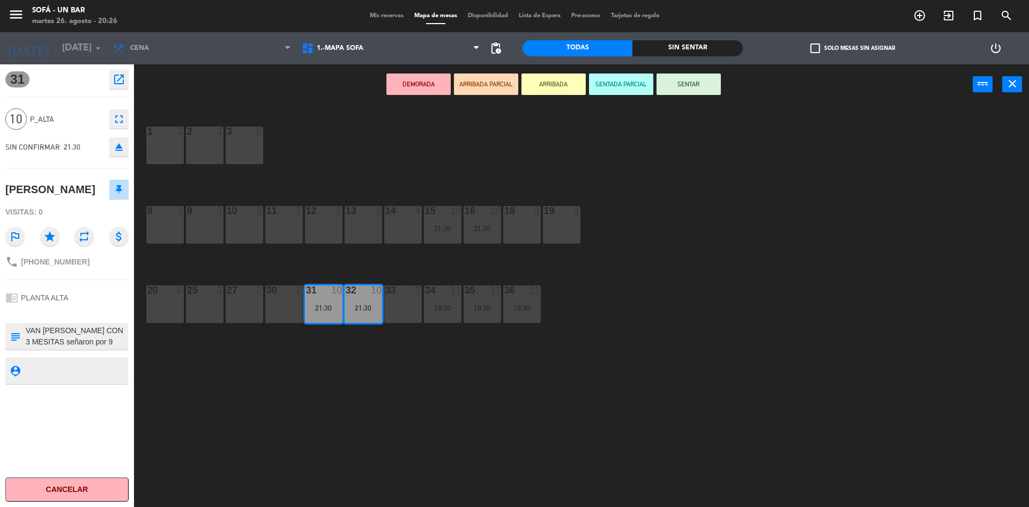
click at [377, 16] on span "Mis reservas" at bounding box center [387, 16] width 45 height 6
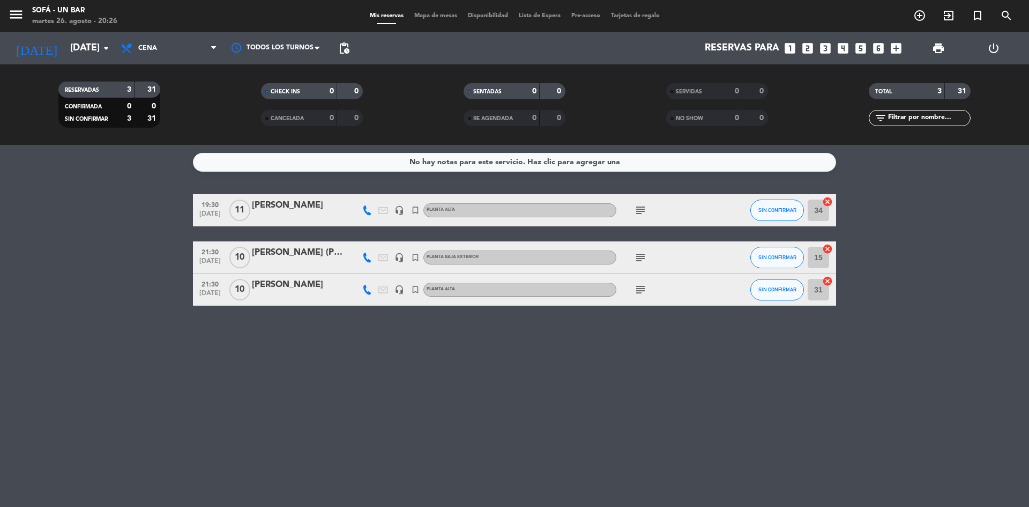
click at [641, 289] on icon "subject" at bounding box center [640, 289] width 13 height 13
click at [641, 260] on icon "subject" at bounding box center [640, 257] width 13 height 13
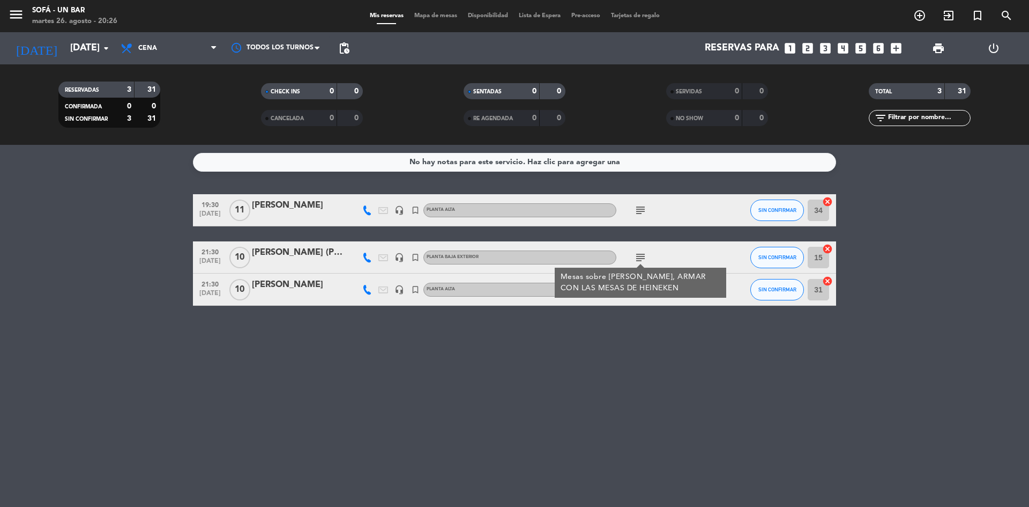
click at [641, 260] on icon "subject" at bounding box center [640, 257] width 13 height 13
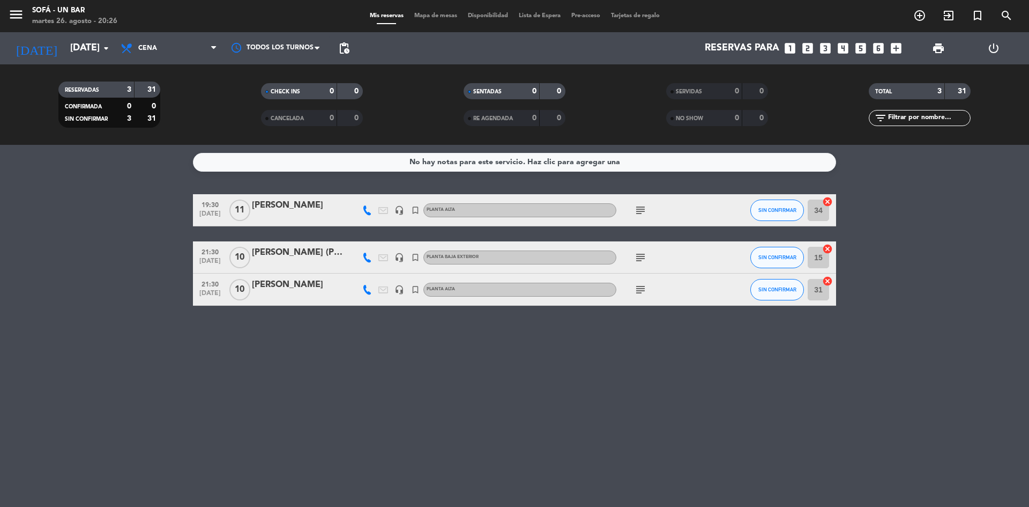
click at [639, 207] on icon "subject" at bounding box center [640, 210] width 13 height 13
click at [110, 53] on icon "arrow_drop_down" at bounding box center [106, 48] width 13 height 13
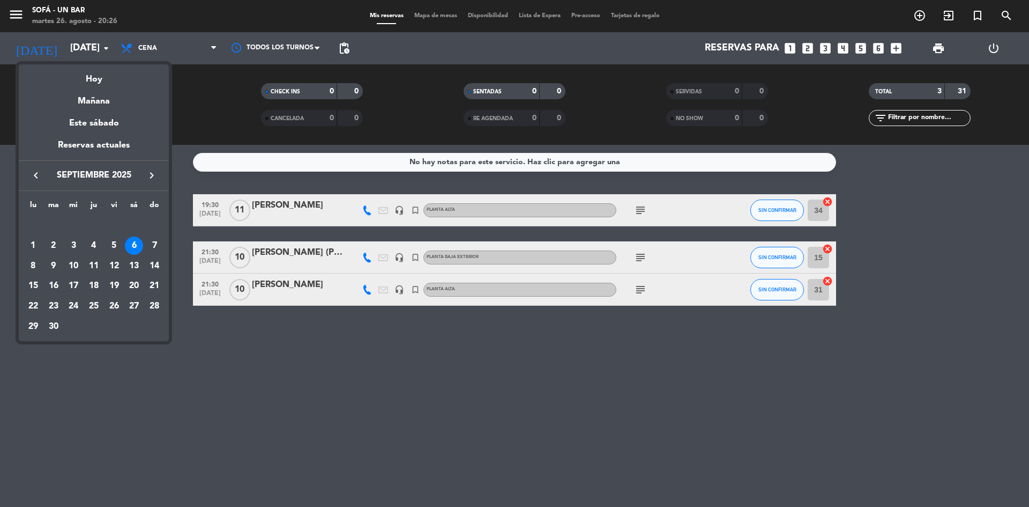
click at [228, 98] on div at bounding box center [514, 253] width 1029 height 507
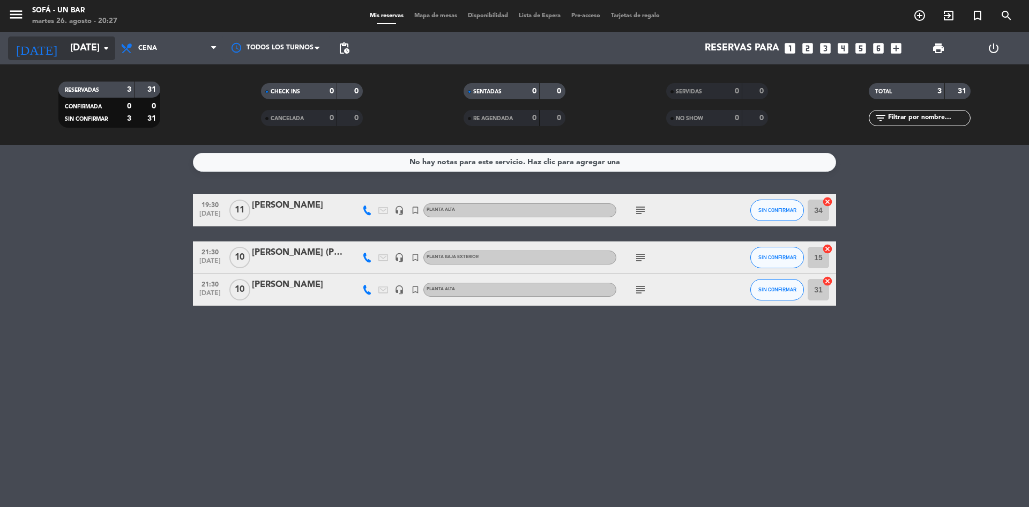
click at [100, 50] on icon "arrow_drop_down" at bounding box center [106, 48] width 13 height 13
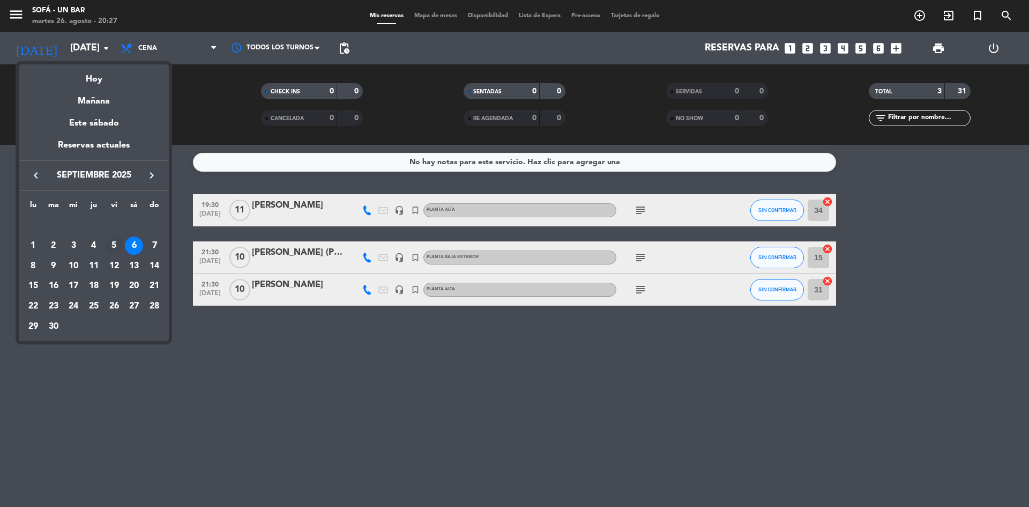
click at [114, 243] on div "5" at bounding box center [114, 245] width 18 height 18
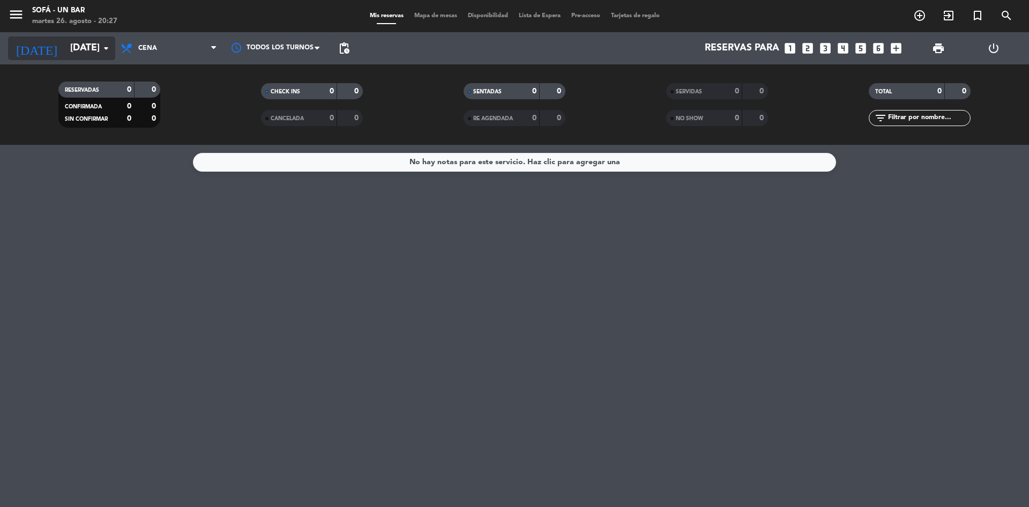
click at [105, 47] on icon "arrow_drop_down" at bounding box center [106, 48] width 13 height 13
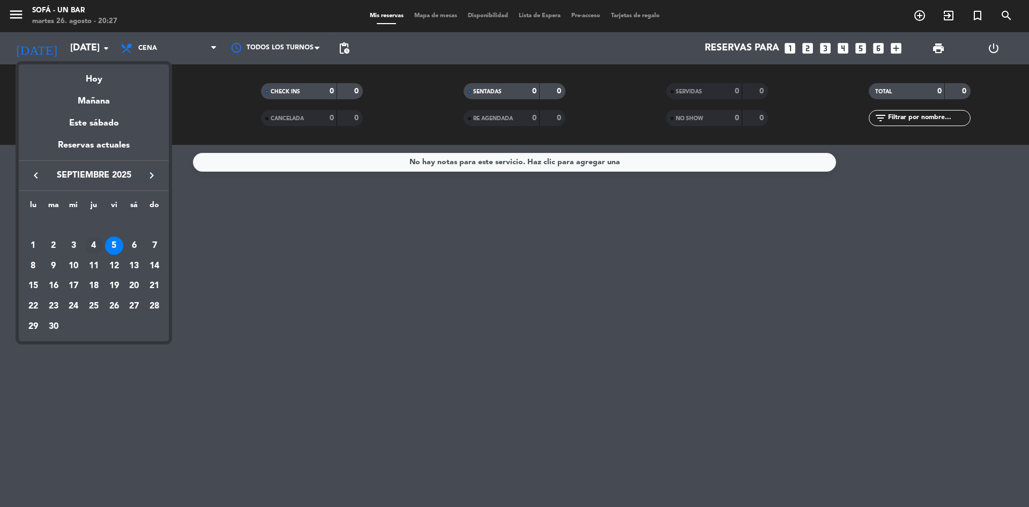
click at [93, 242] on div "4" at bounding box center [94, 245] width 18 height 18
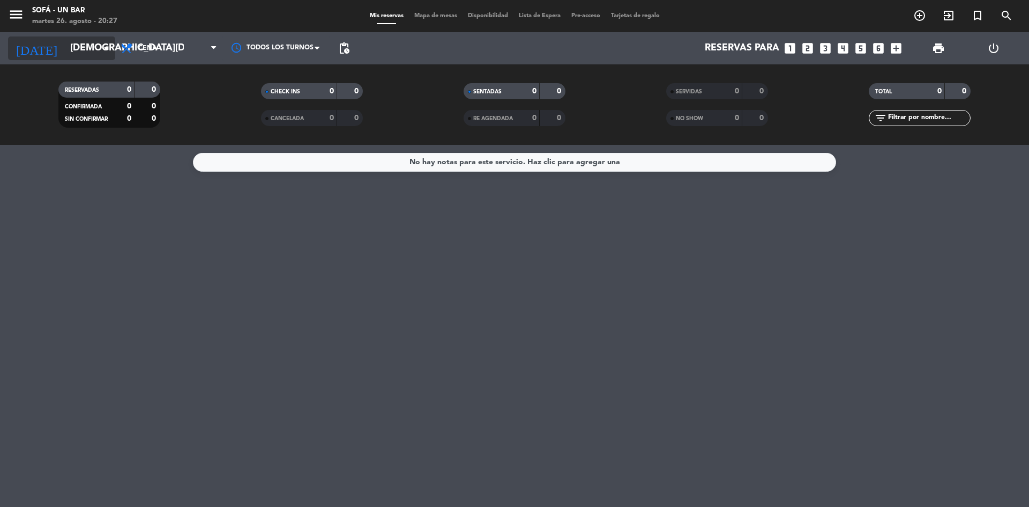
click at [104, 48] on icon "arrow_drop_down" at bounding box center [106, 48] width 13 height 13
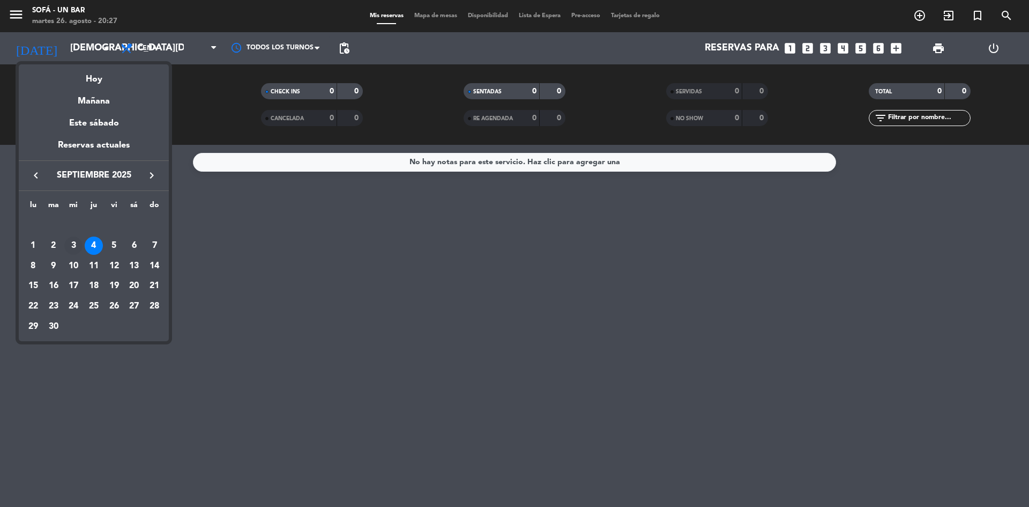
click at [71, 249] on div "3" at bounding box center [73, 245] width 18 height 18
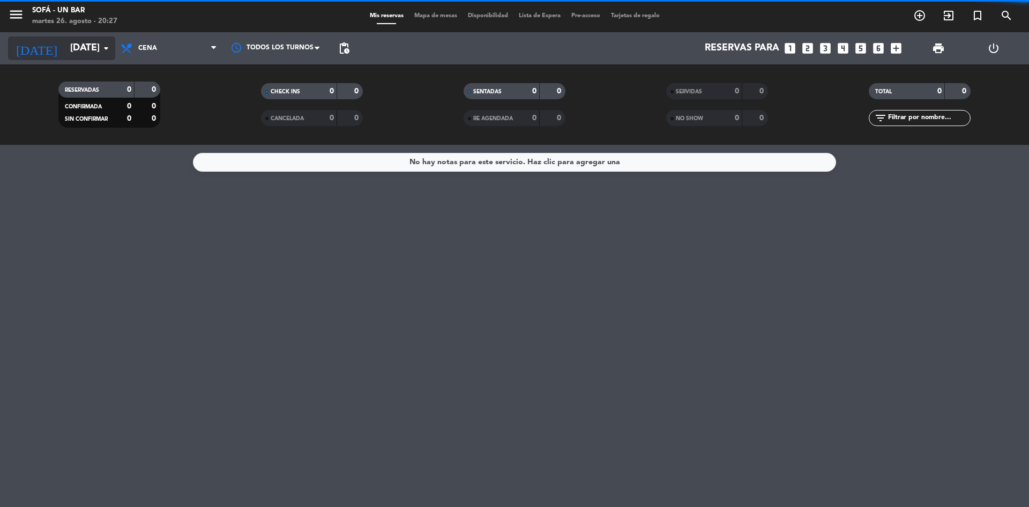
click at [108, 46] on icon "arrow_drop_down" at bounding box center [106, 48] width 13 height 13
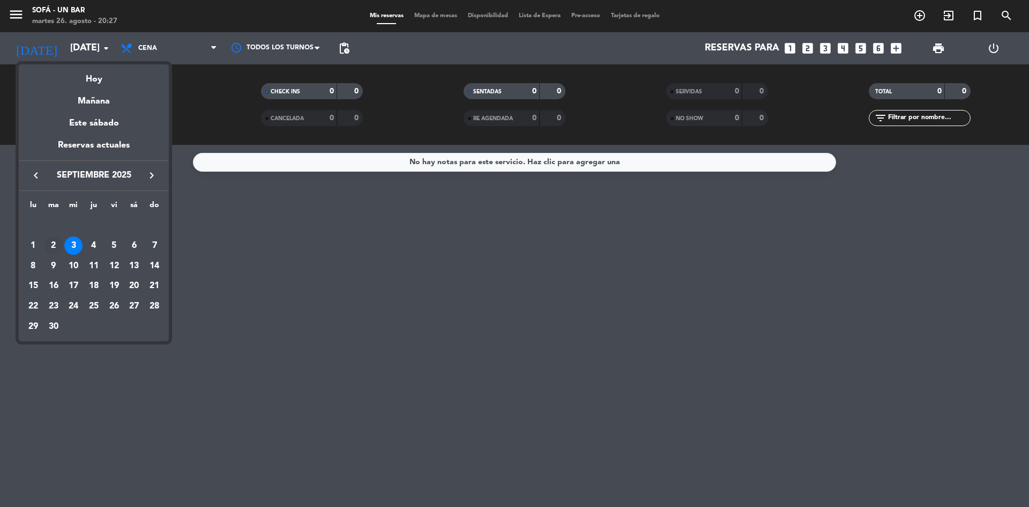
click at [56, 244] on div "2" at bounding box center [54, 245] width 18 height 18
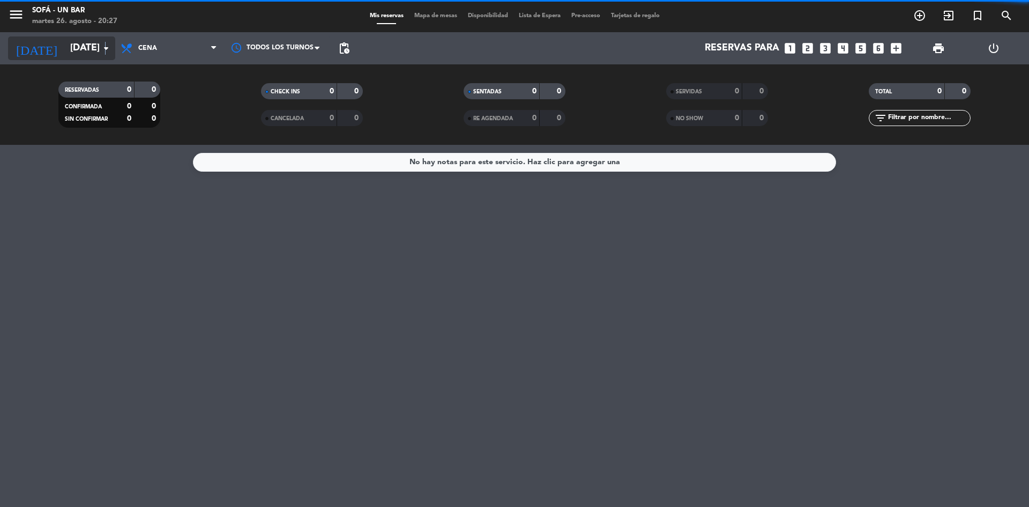
click at [106, 42] on icon "arrow_drop_down" at bounding box center [106, 48] width 13 height 13
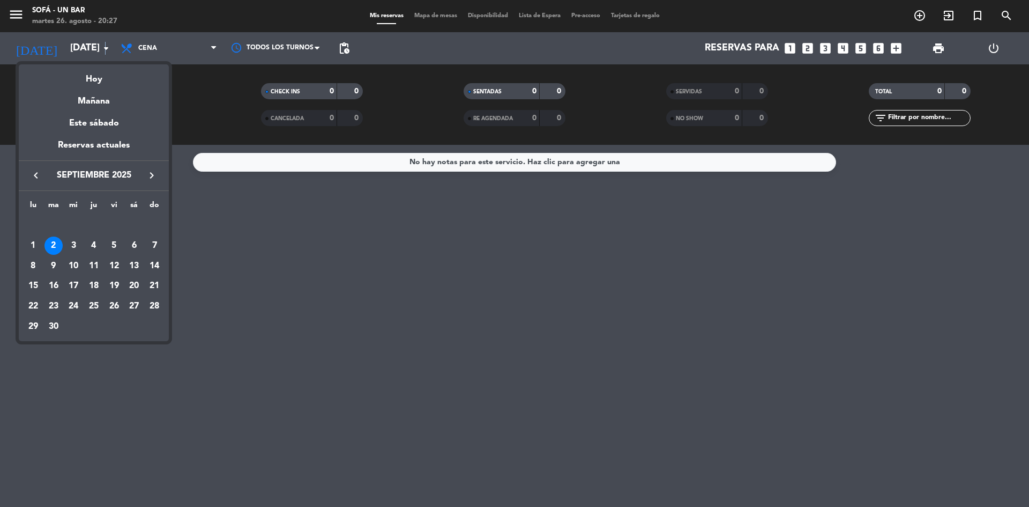
click at [35, 172] on icon "keyboard_arrow_left" at bounding box center [35, 175] width 13 height 13
click at [49, 306] on div "26" at bounding box center [54, 306] width 18 height 18
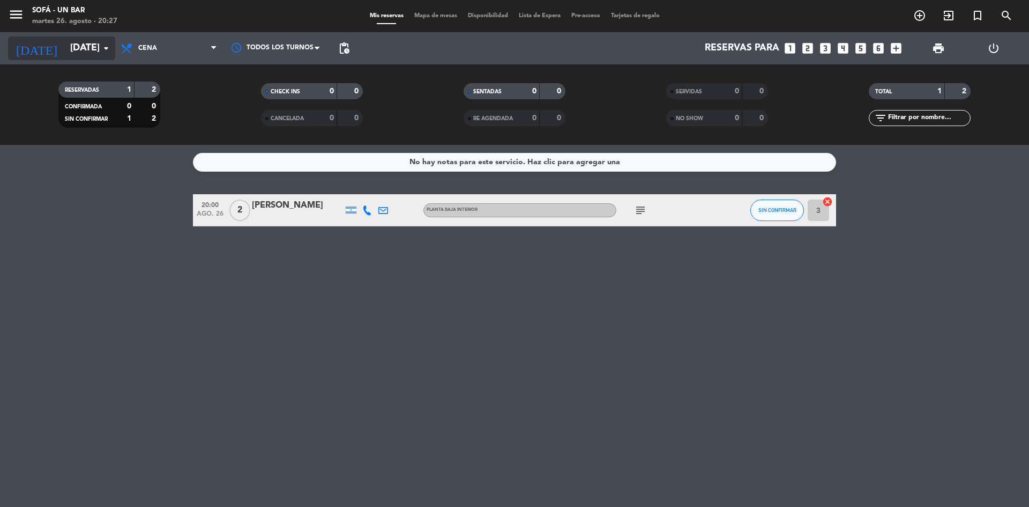
click at [110, 48] on icon "arrow_drop_down" at bounding box center [106, 48] width 13 height 13
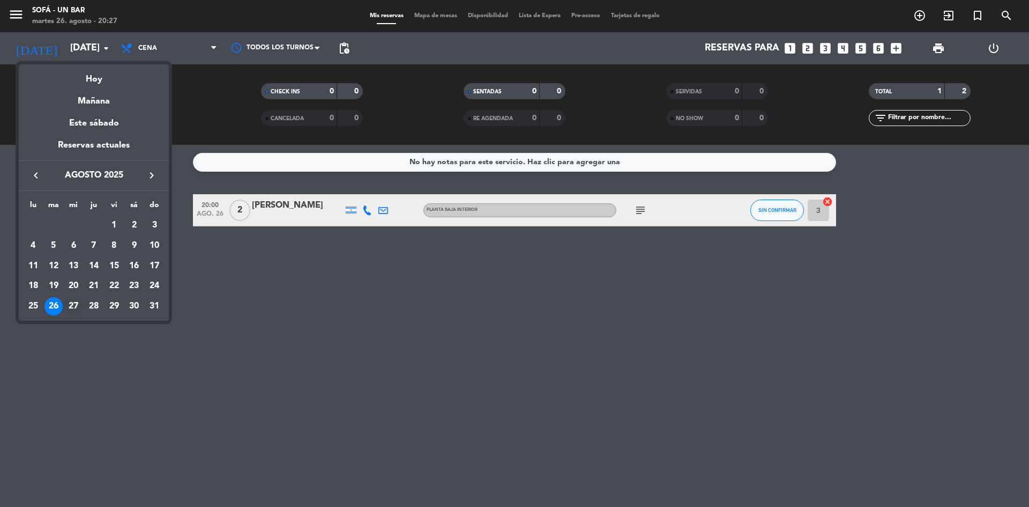
click at [77, 308] on div "27" at bounding box center [73, 306] width 18 height 18
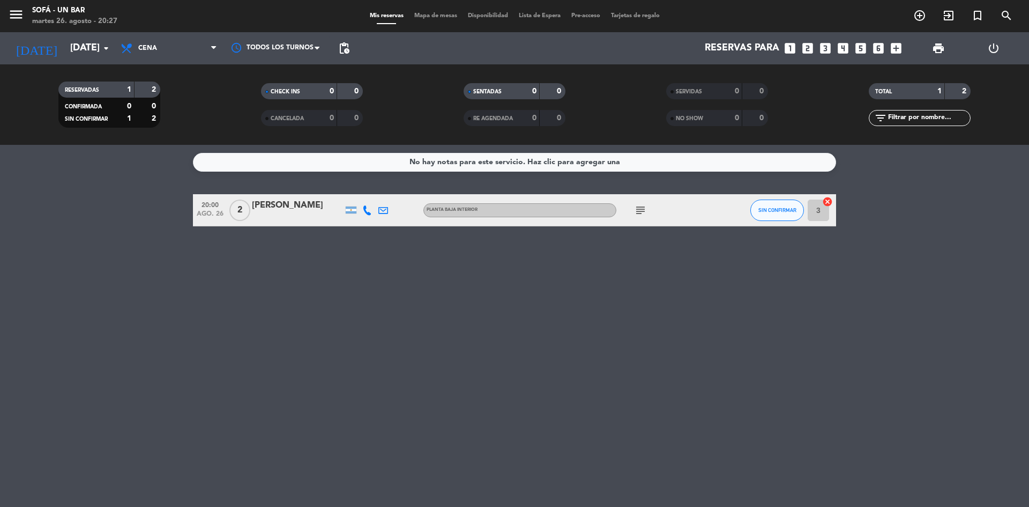
type input "mié. 27 ago."
